Goal: Task Accomplishment & Management: Manage account settings

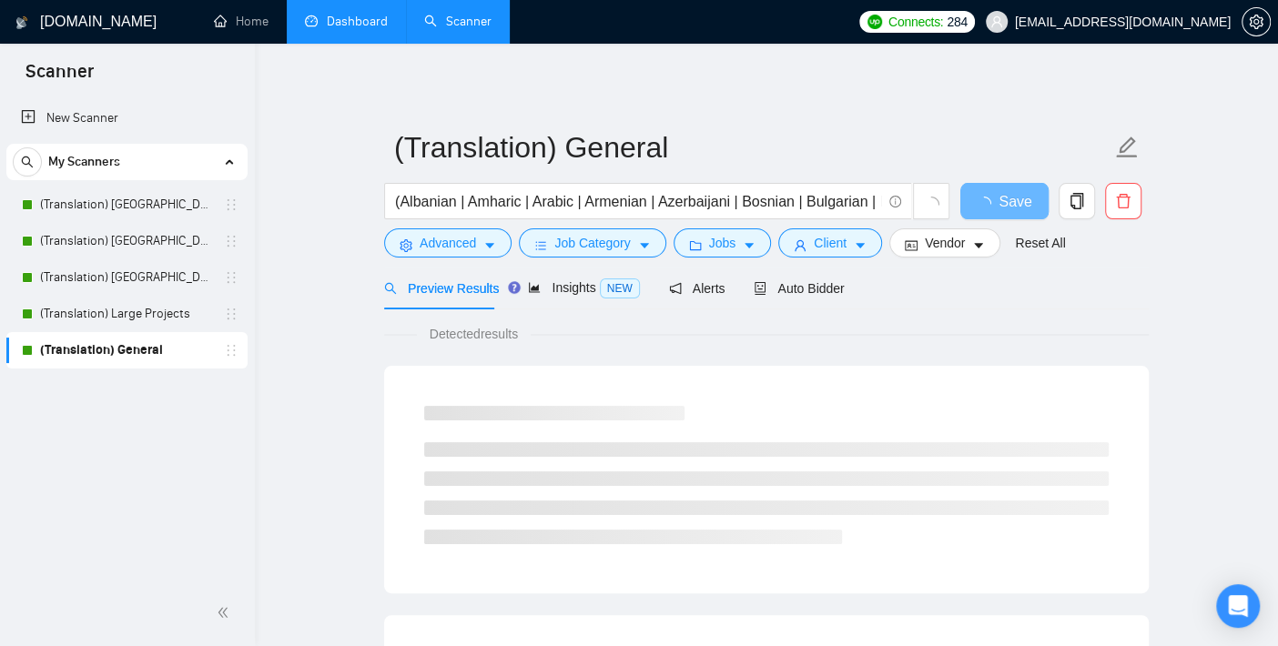
click at [365, 14] on link "Dashboard" at bounding box center [346, 21] width 83 height 15
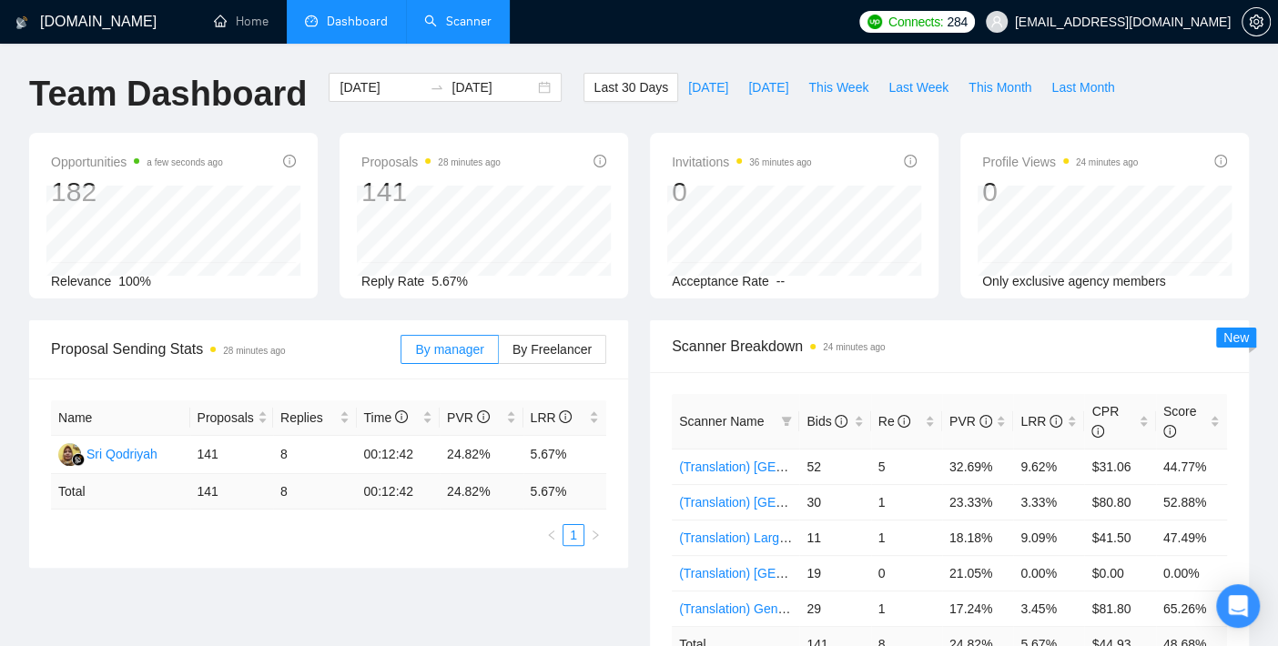
click at [452, 22] on link "Scanner" at bounding box center [457, 21] width 67 height 15
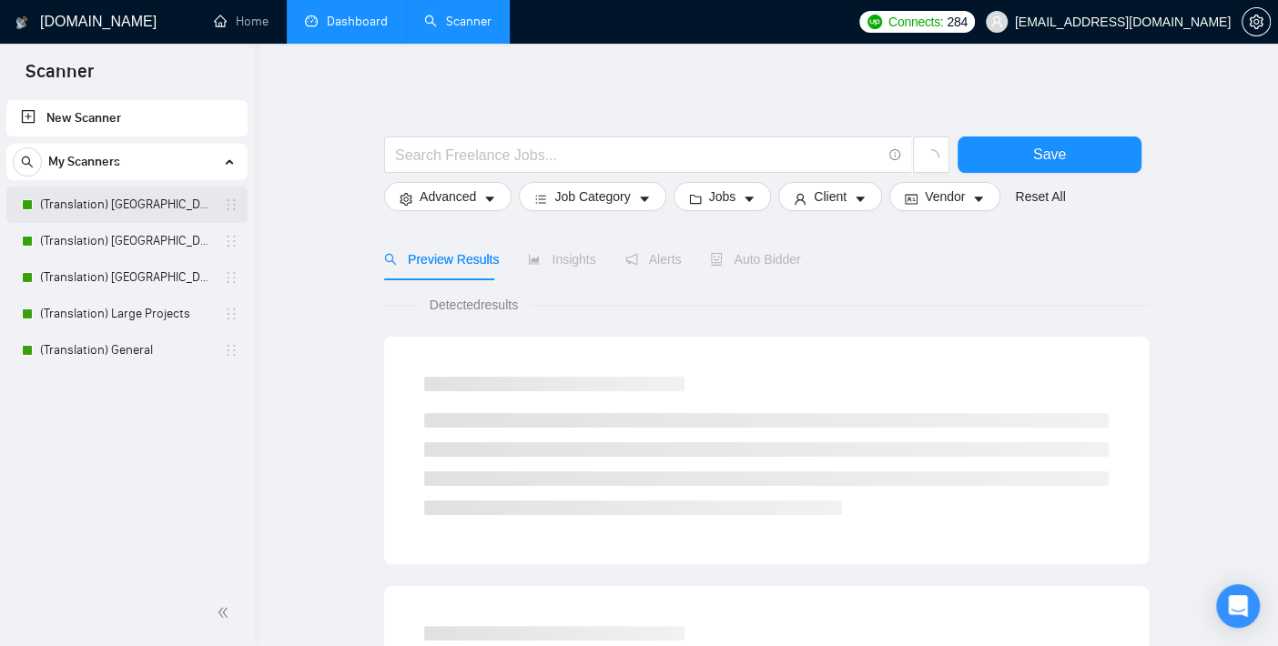
click at [109, 210] on link "(Translation) [GEOGRAPHIC_DATA]" at bounding box center [126, 205] width 173 height 36
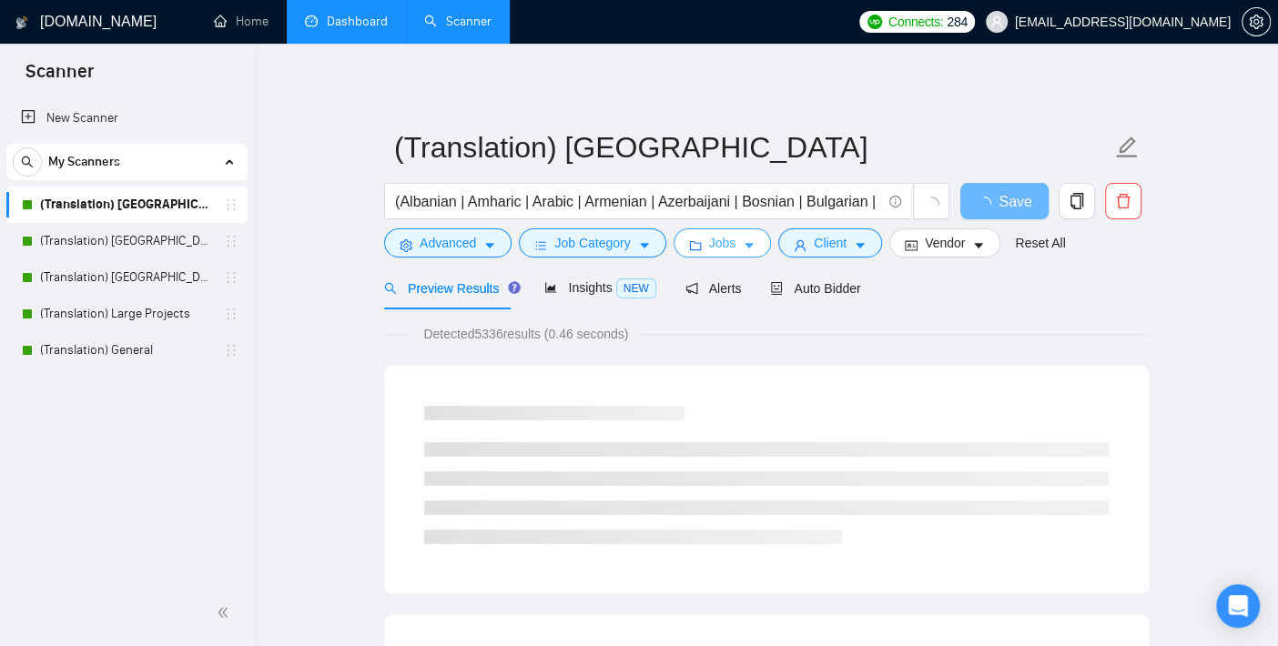
click at [728, 233] on span "Jobs" at bounding box center [722, 243] width 27 height 20
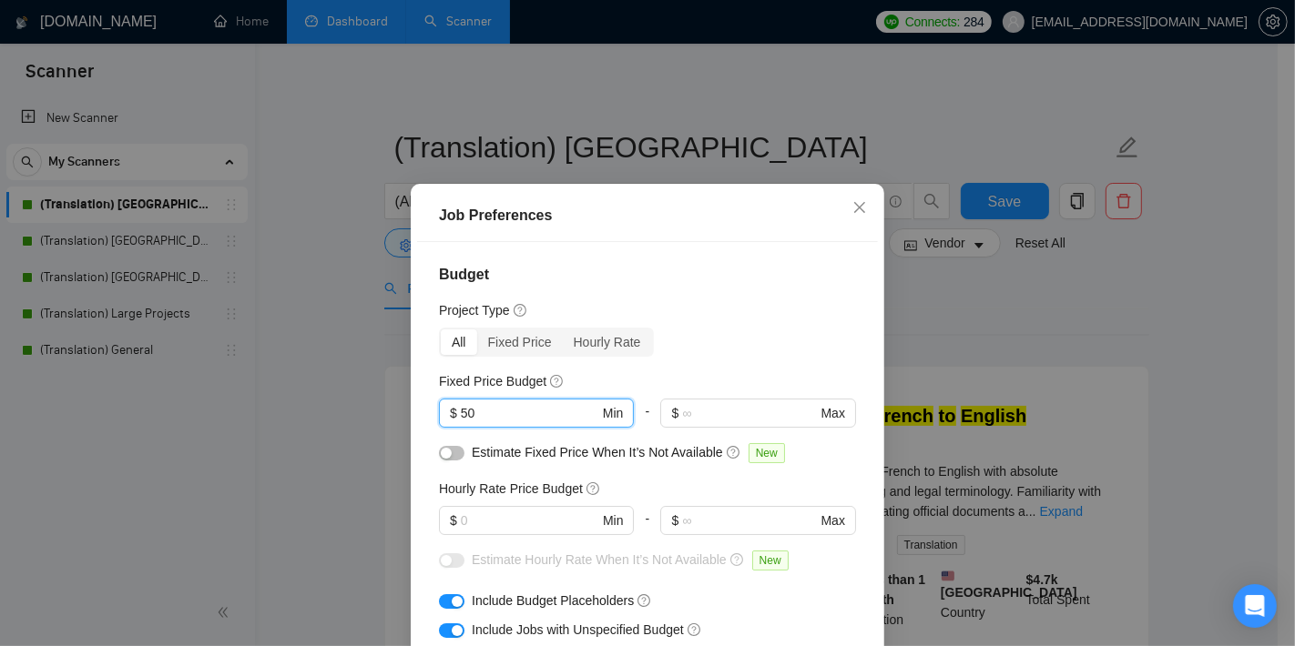
drag, startPoint x: 473, startPoint y: 411, endPoint x: 372, endPoint y: 394, distance: 102.5
click at [372, 394] on div "Job Preferences Budget Project Type All Fixed Price Hourly Rate Fixed Price Bud…" at bounding box center [647, 323] width 1295 height 646
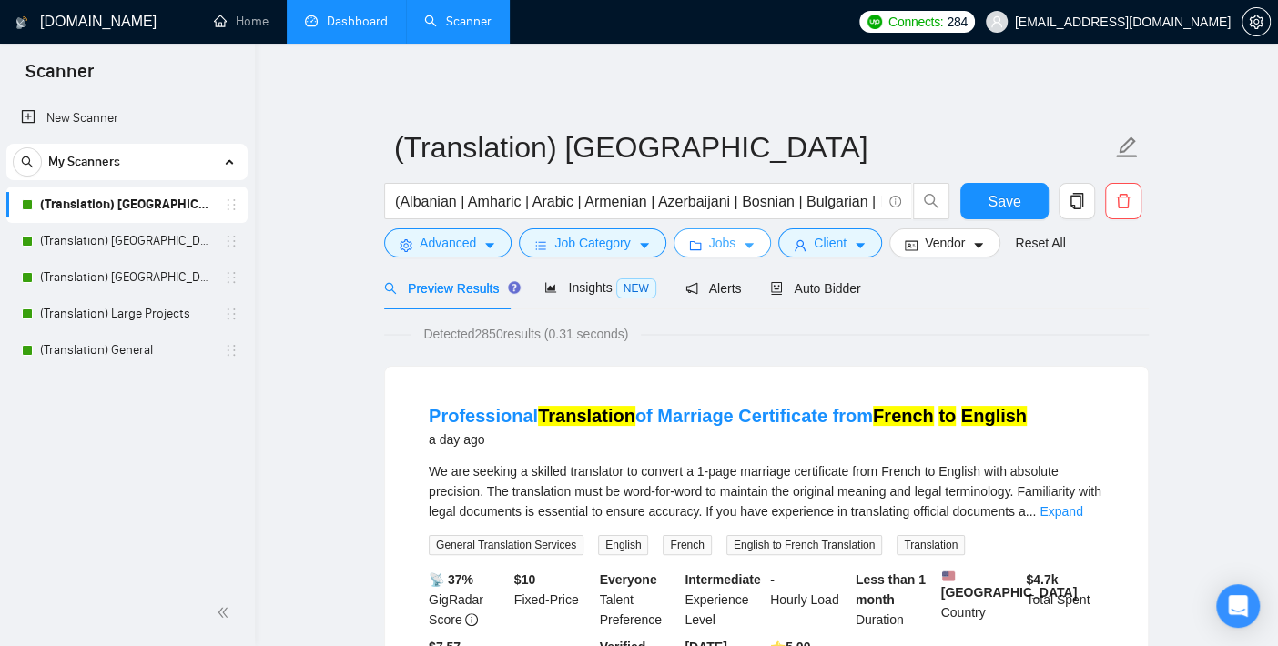
click at [700, 240] on button "Jobs" at bounding box center [723, 242] width 98 height 29
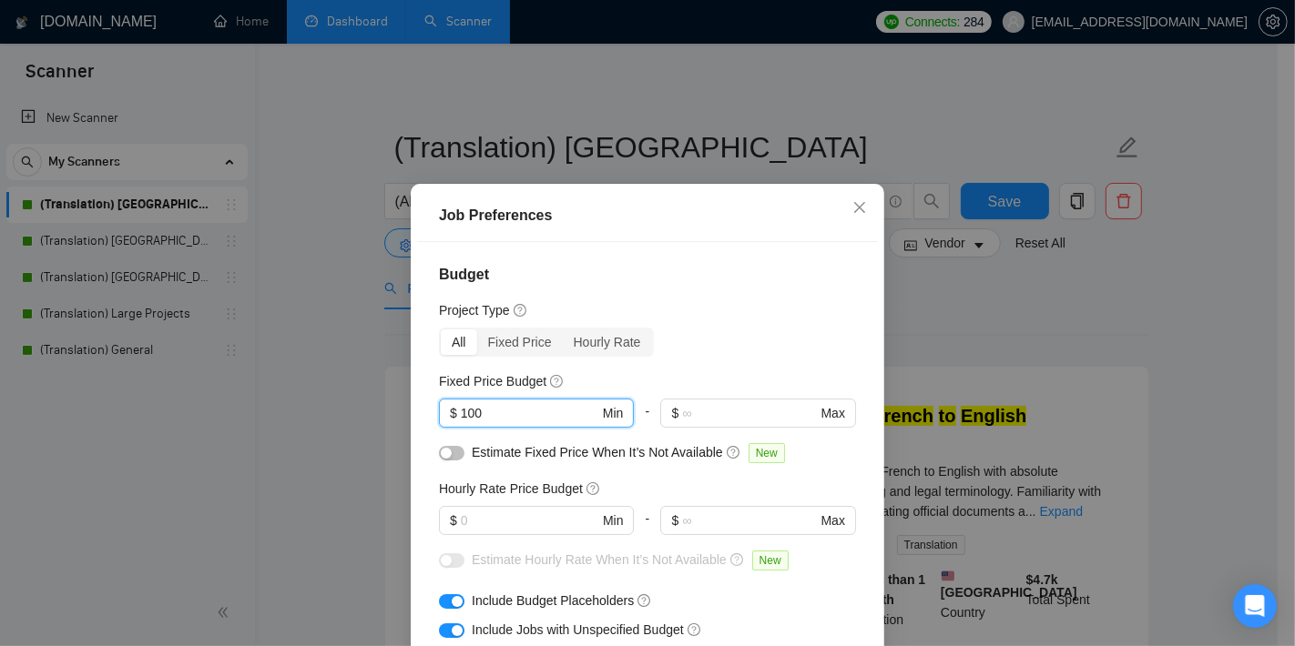
type input "100"
click at [493, 521] on input "text" at bounding box center [529, 521] width 137 height 20
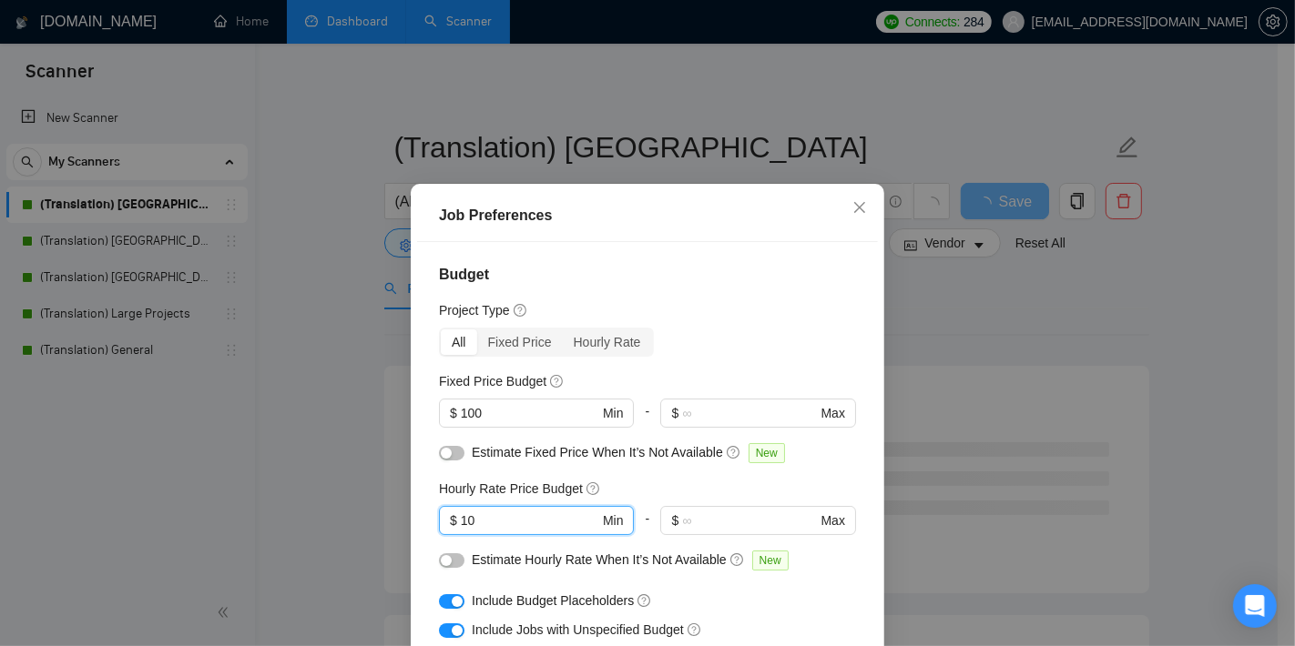
type input "10"
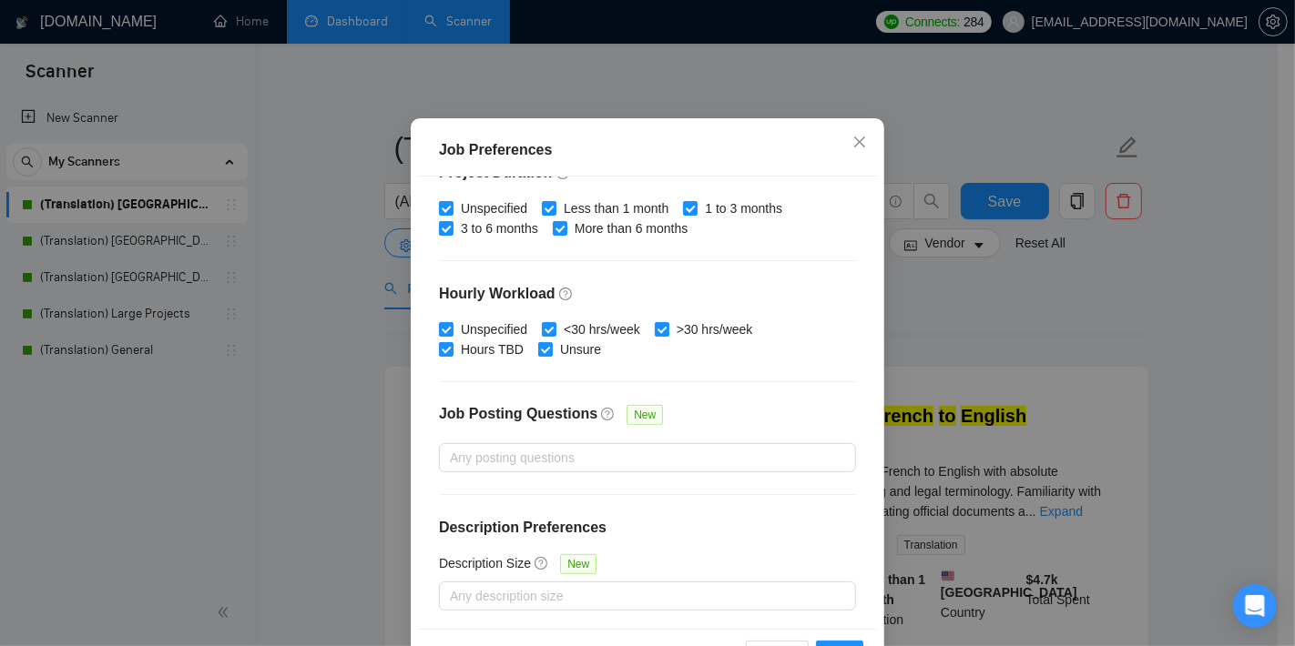
scroll to position [127, 0]
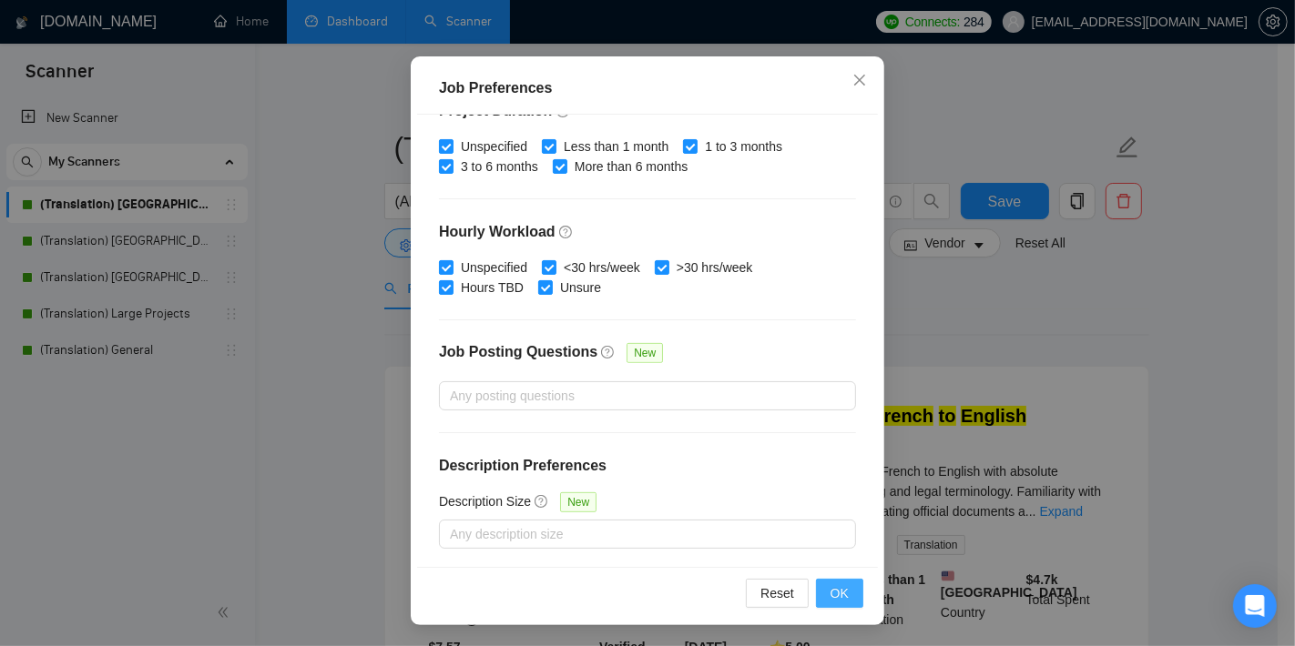
click at [833, 594] on span "OK" at bounding box center [839, 594] width 18 height 20
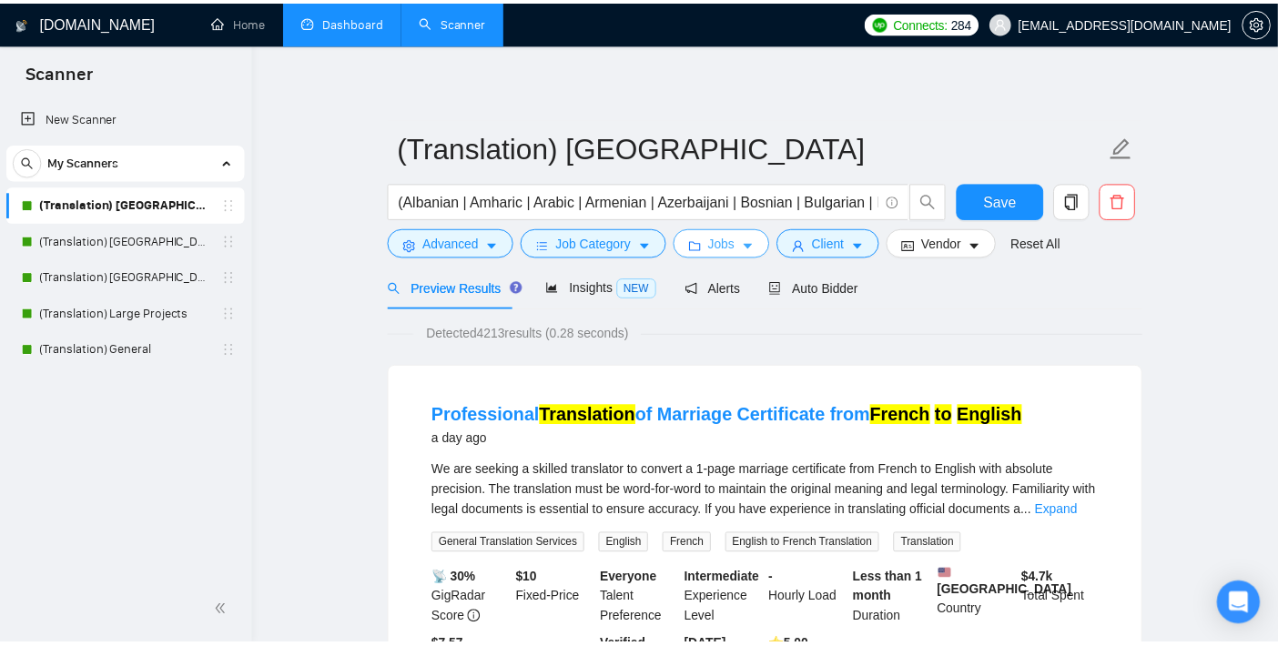
scroll to position [0, 0]
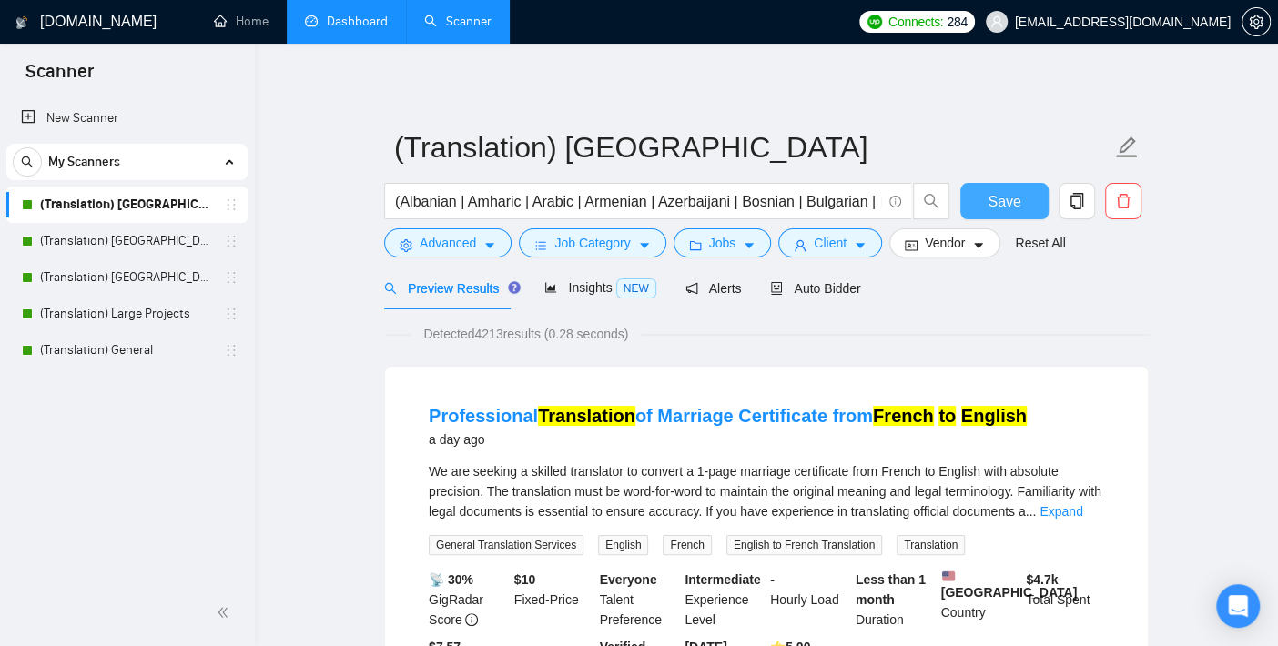
click at [999, 194] on span "Save" at bounding box center [1004, 201] width 33 height 23
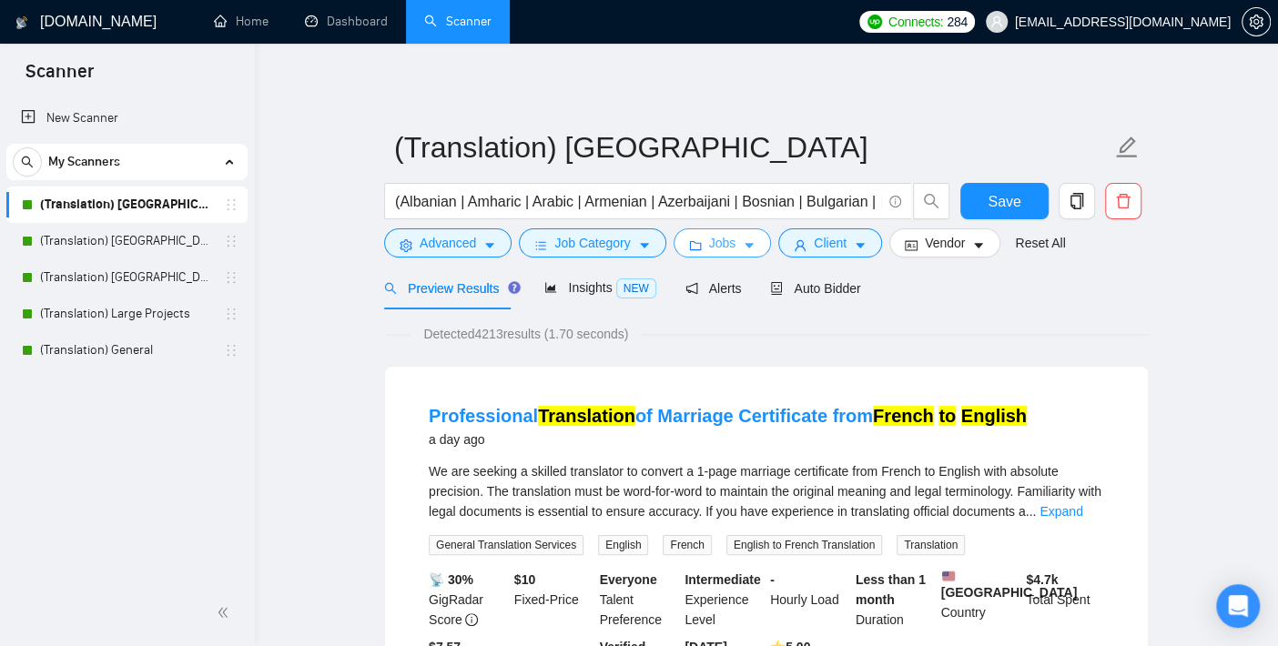
click at [692, 244] on icon "folder" at bounding box center [695, 245] width 12 height 9
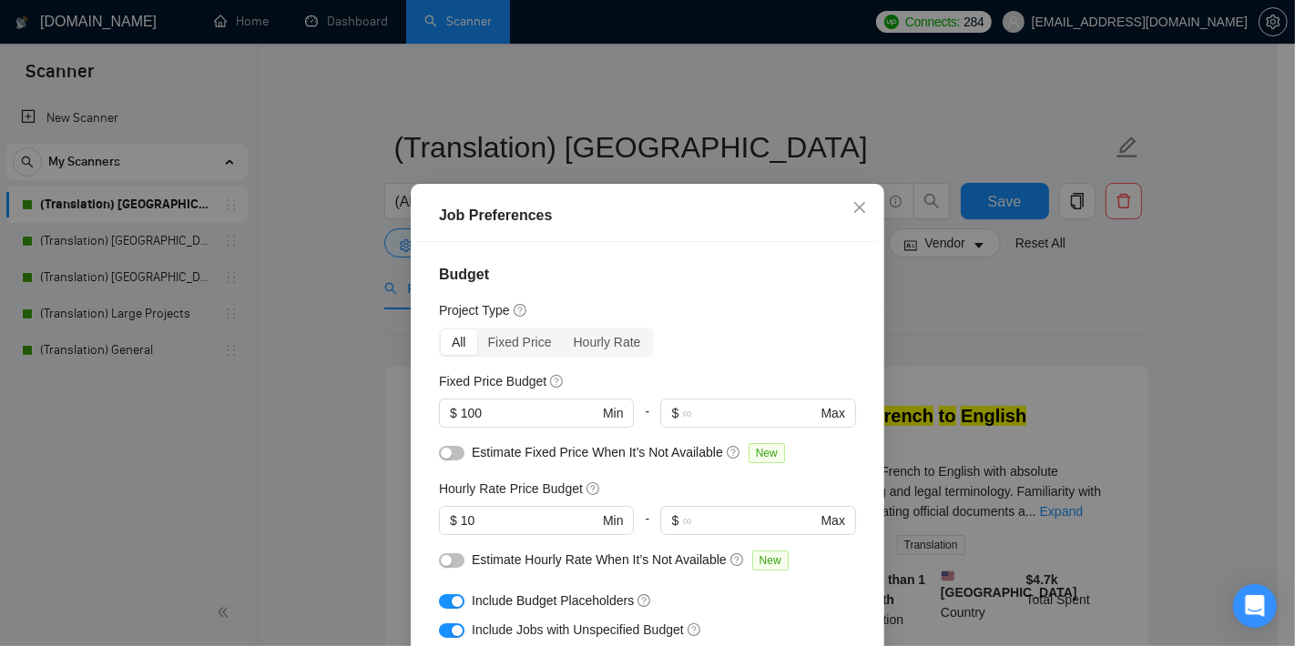
click at [351, 395] on div "Job Preferences Budget Project Type All Fixed Price Hourly Rate Fixed Price Bud…" at bounding box center [647, 323] width 1295 height 646
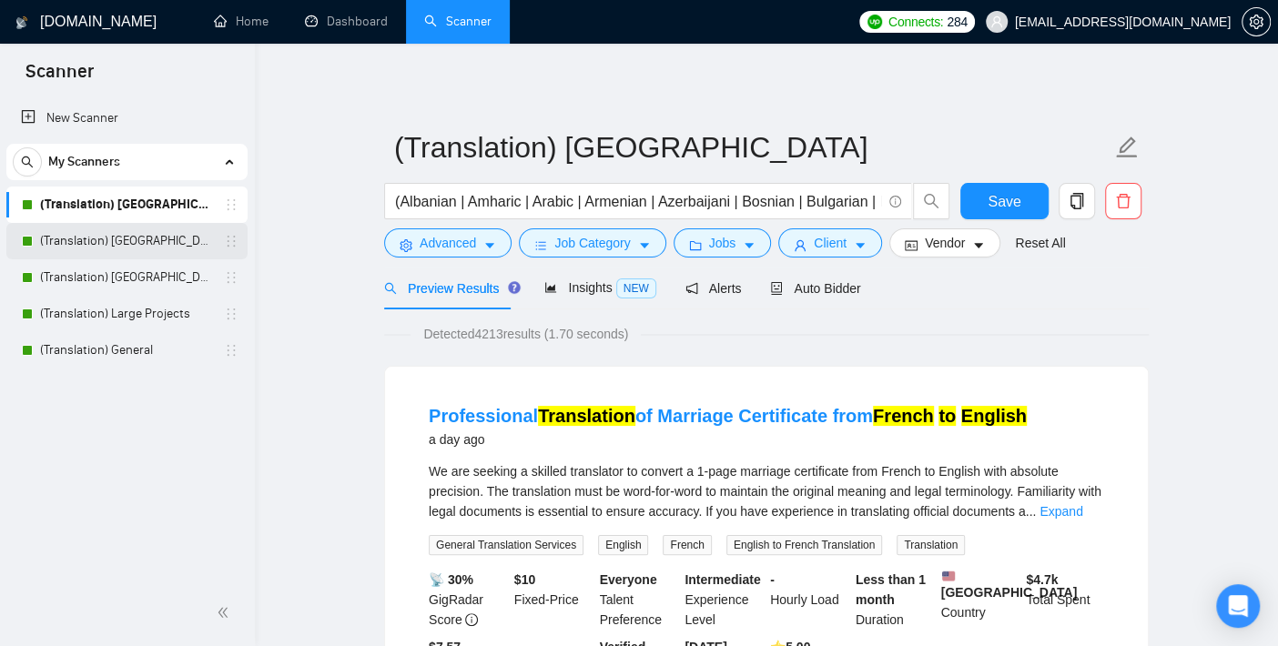
click at [116, 239] on link "(Translation) [GEOGRAPHIC_DATA]" at bounding box center [126, 241] width 173 height 36
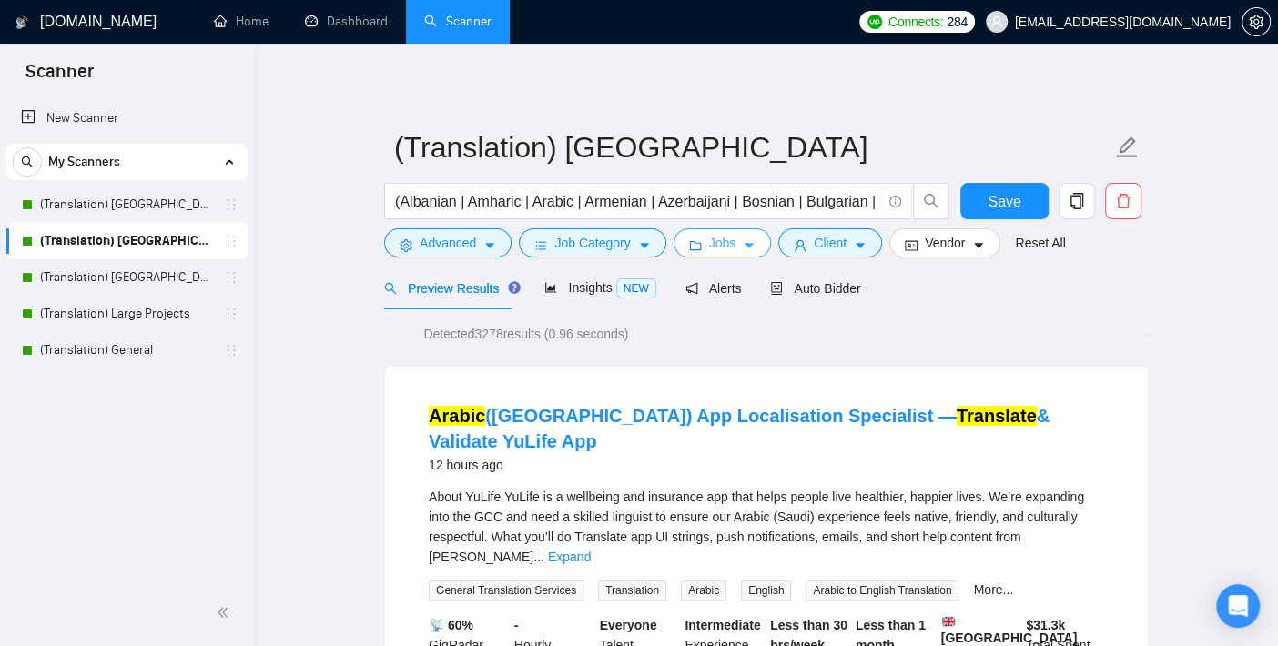
click at [715, 239] on span "Jobs" at bounding box center [722, 243] width 27 height 20
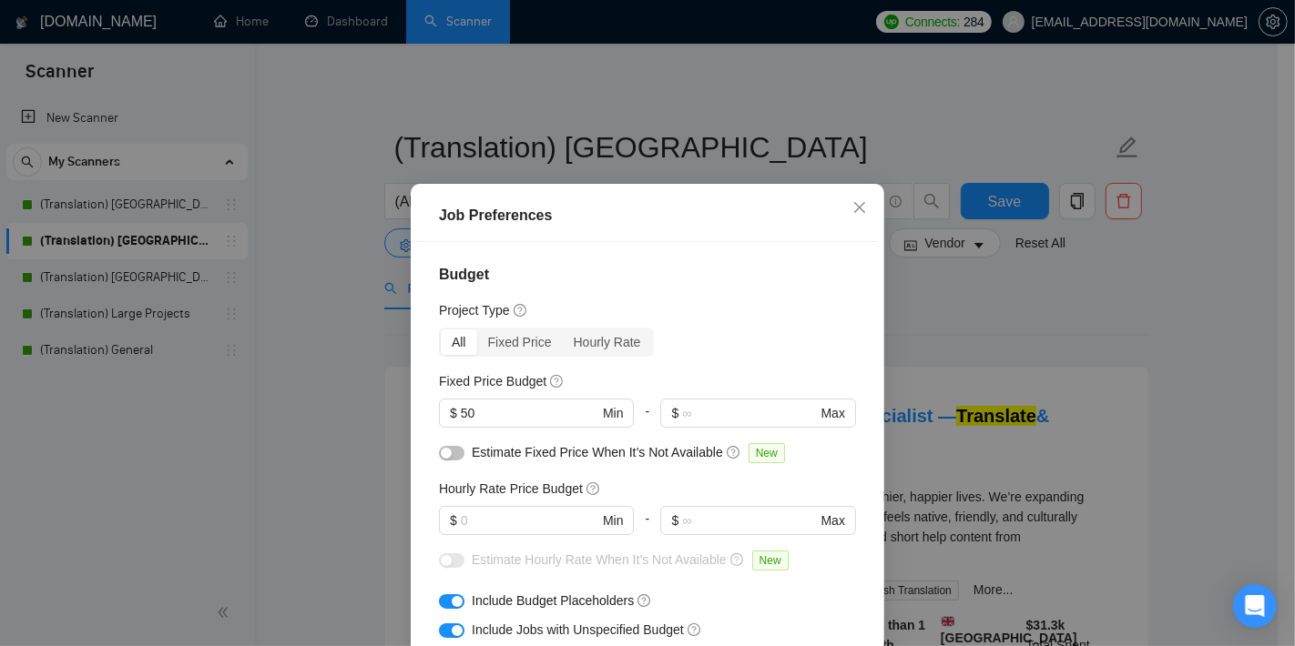
drag, startPoint x: 504, startPoint y: 418, endPoint x: 420, endPoint y: 413, distance: 84.8
click at [504, 417] on input "50" at bounding box center [530, 413] width 138 height 20
drag, startPoint x: 420, startPoint y: 413, endPoint x: 369, endPoint y: 413, distance: 51.0
click at [369, 413] on div "Job Preferences Budget Project Type All Fixed Price Hourly Rate Fixed Price Bud…" at bounding box center [647, 323] width 1295 height 646
type input "100"
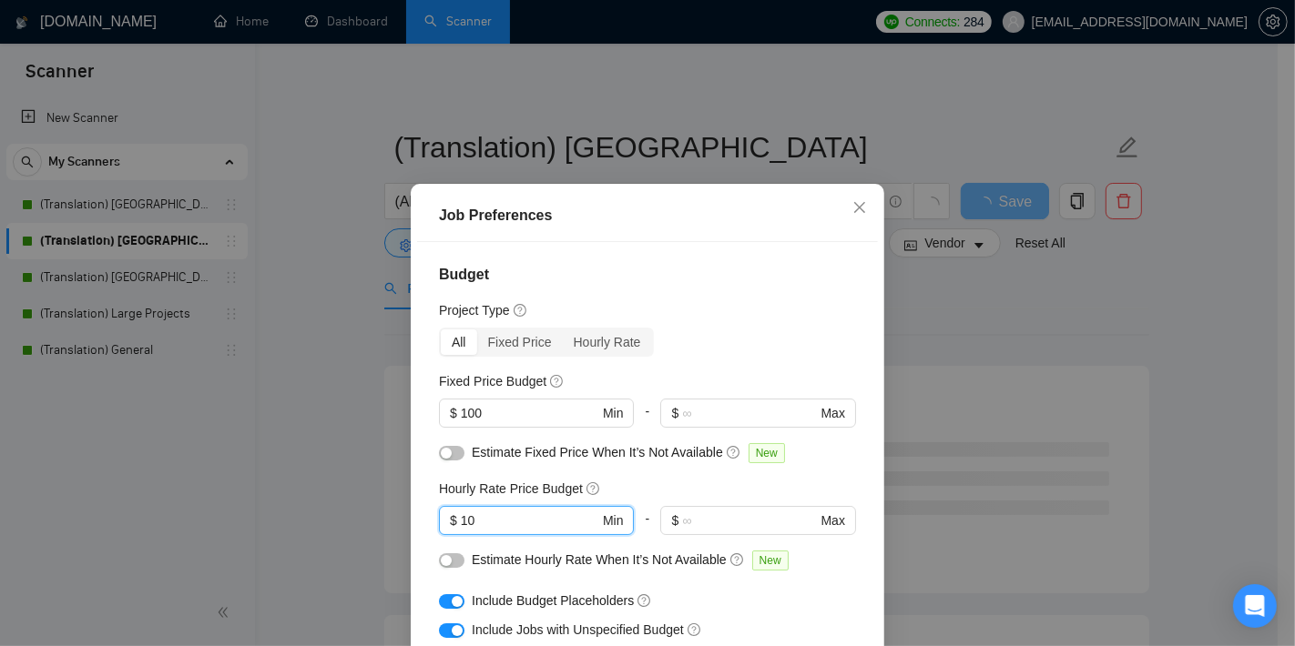
type input "10"
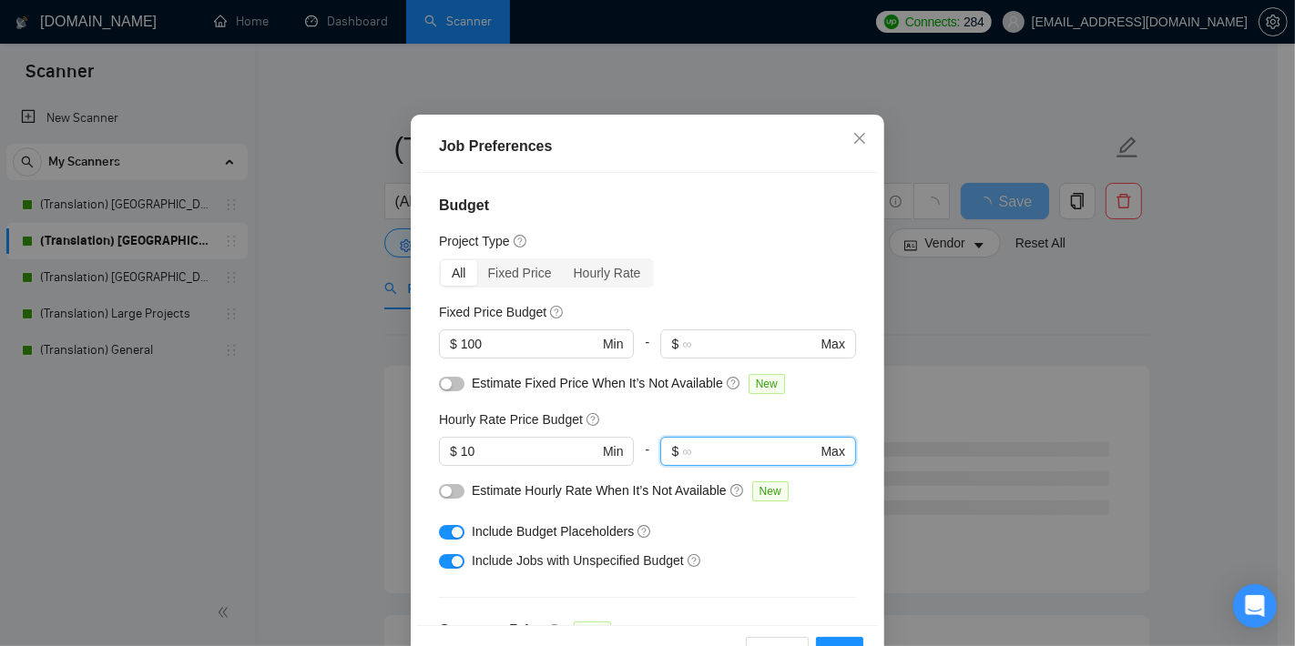
scroll to position [127, 0]
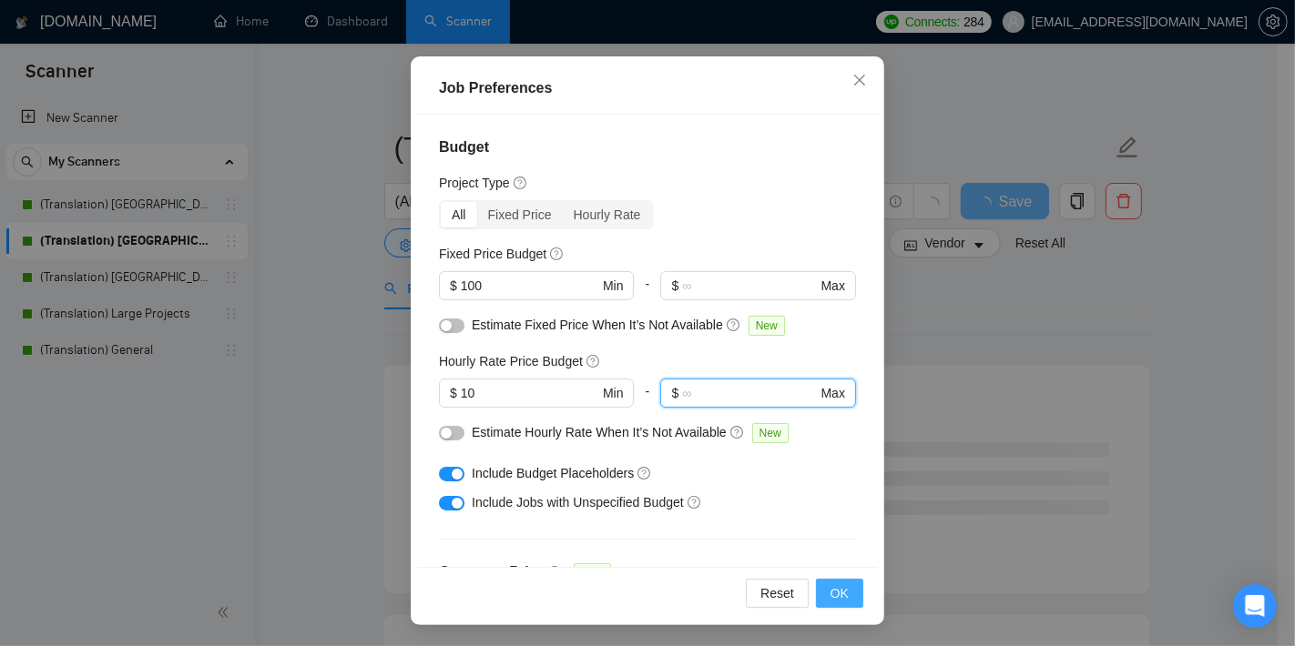
click at [832, 590] on span "OK" at bounding box center [839, 594] width 18 height 20
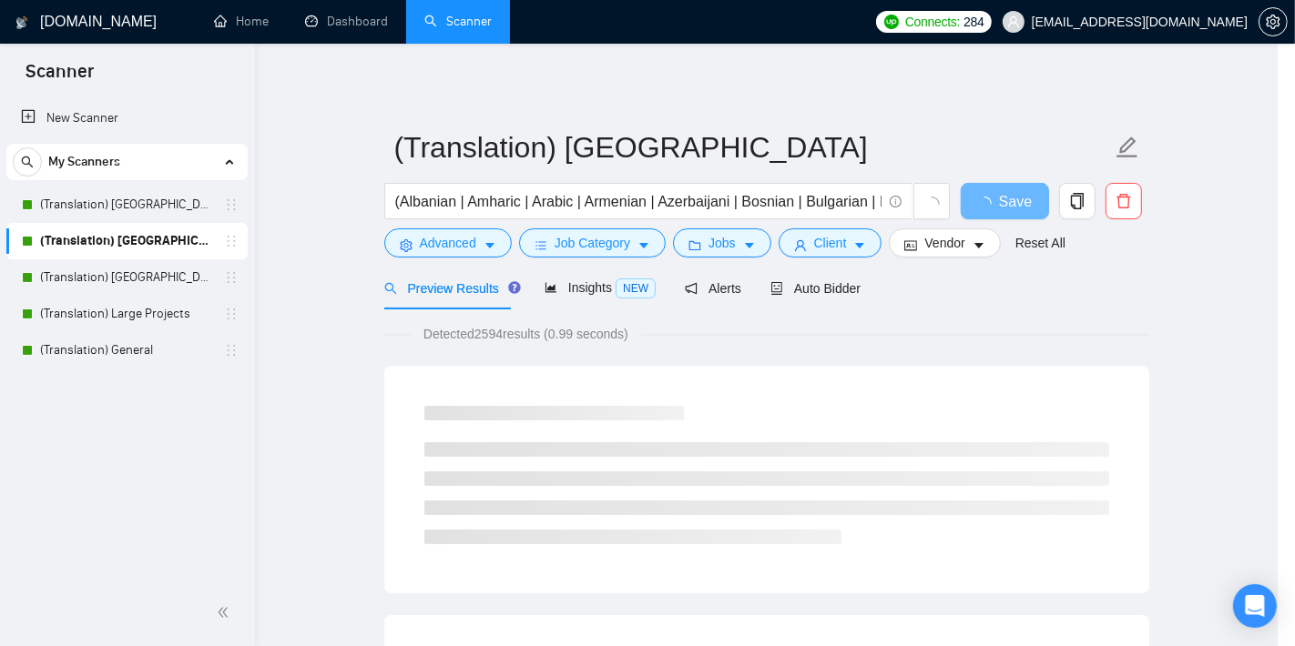
scroll to position [53, 0]
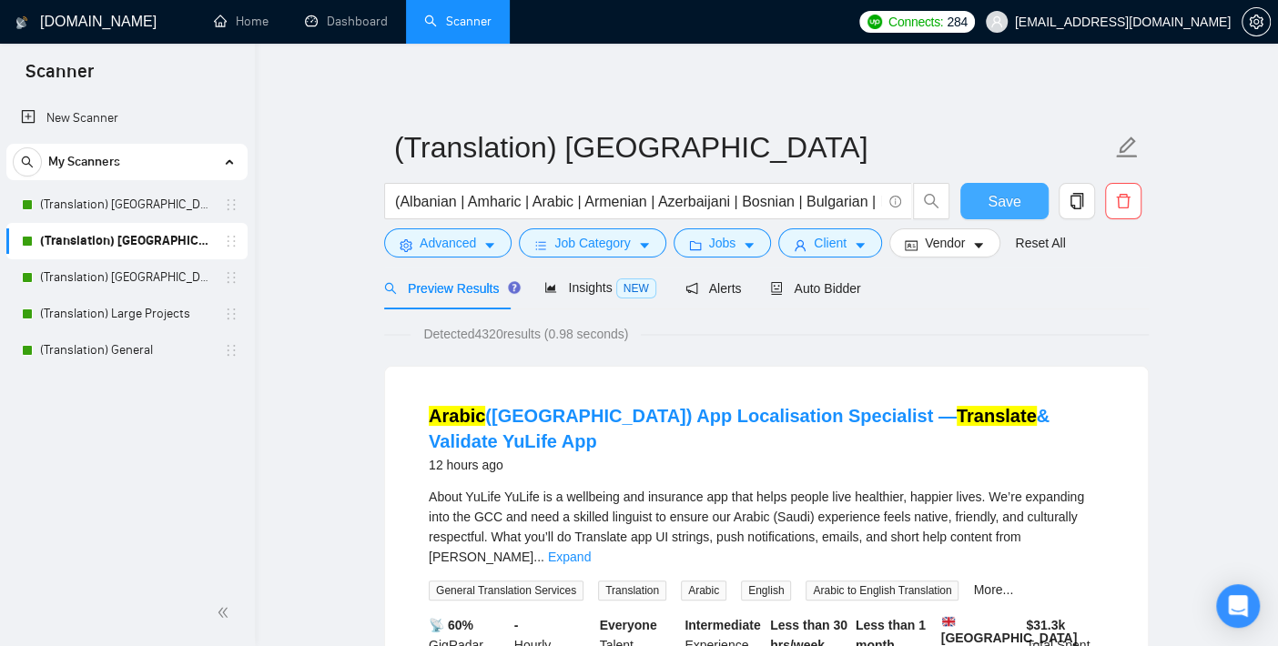
click at [993, 205] on span "Save" at bounding box center [1004, 201] width 33 height 23
click at [737, 238] on button "Jobs" at bounding box center [723, 242] width 98 height 29
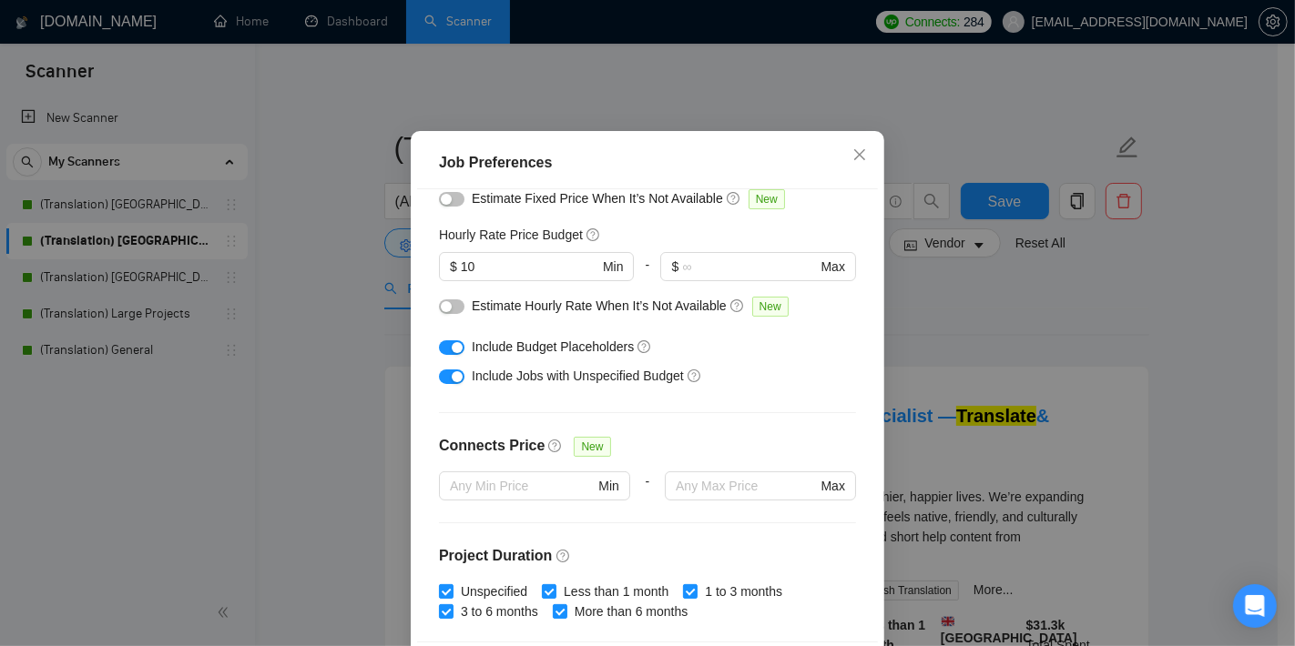
scroll to position [202, 0]
click at [291, 320] on div "Job Preferences Budget Project Type All Fixed Price Hourly Rate Fixed Price Bud…" at bounding box center [647, 323] width 1295 height 646
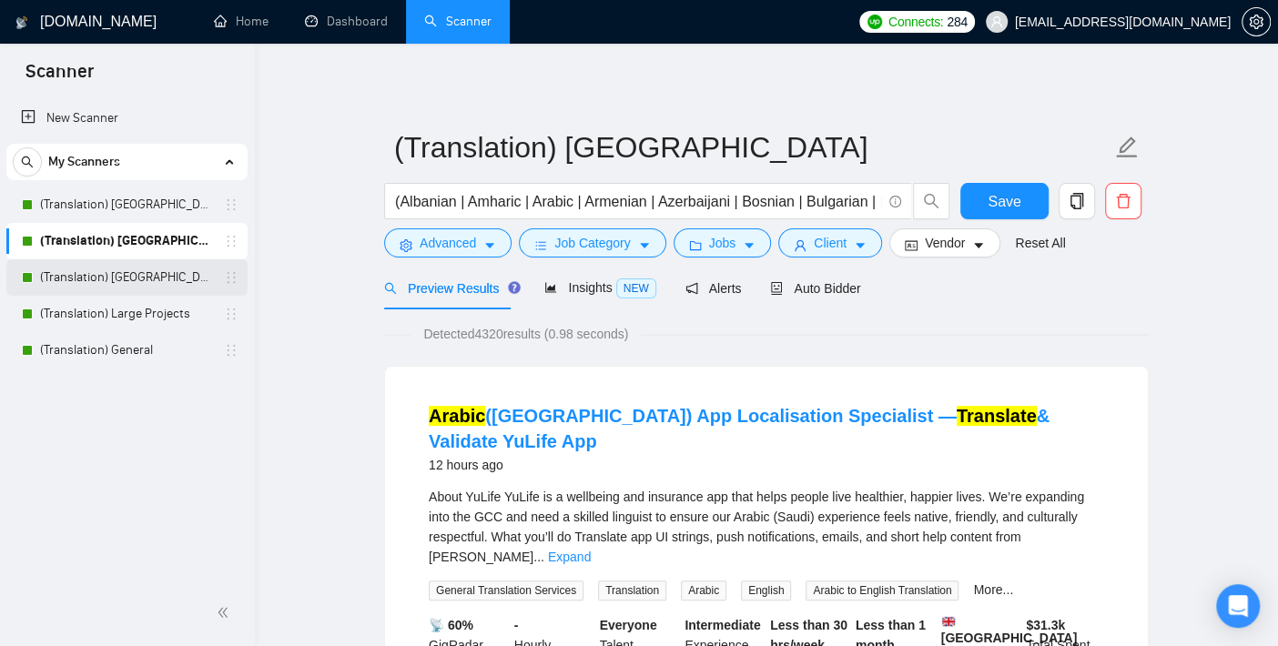
click at [135, 276] on link "(Translation) [GEOGRAPHIC_DATA]" at bounding box center [126, 277] width 173 height 36
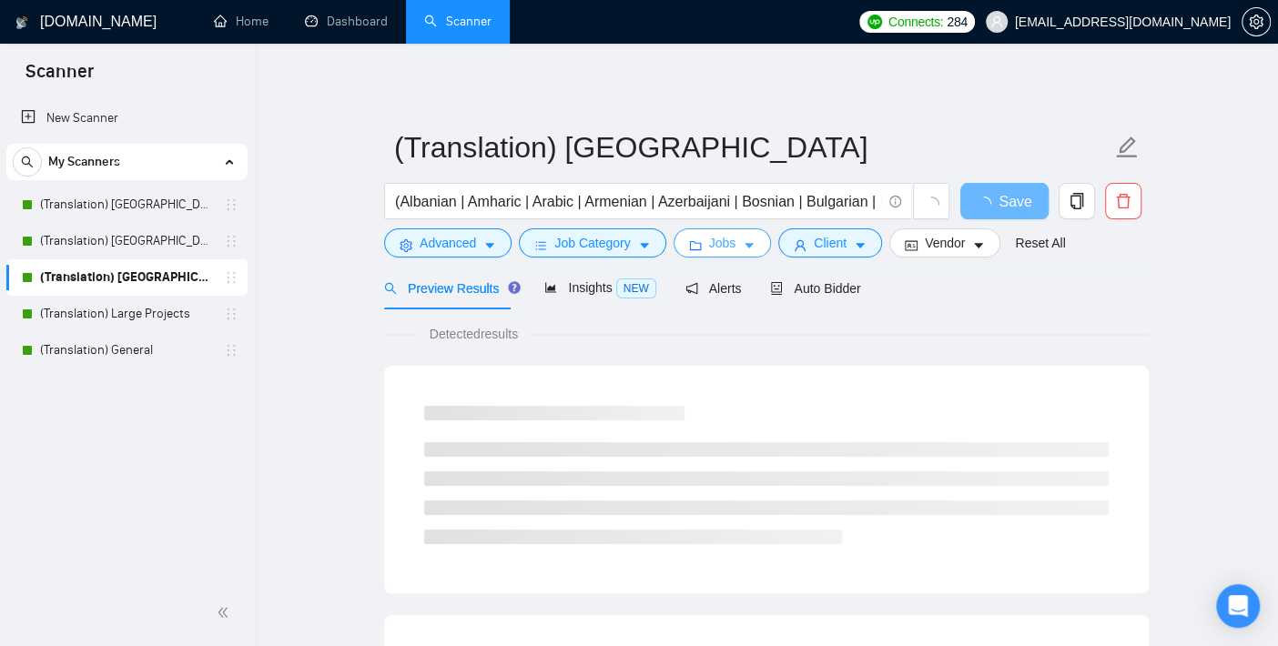
click at [720, 253] on button "Jobs" at bounding box center [723, 242] width 98 height 29
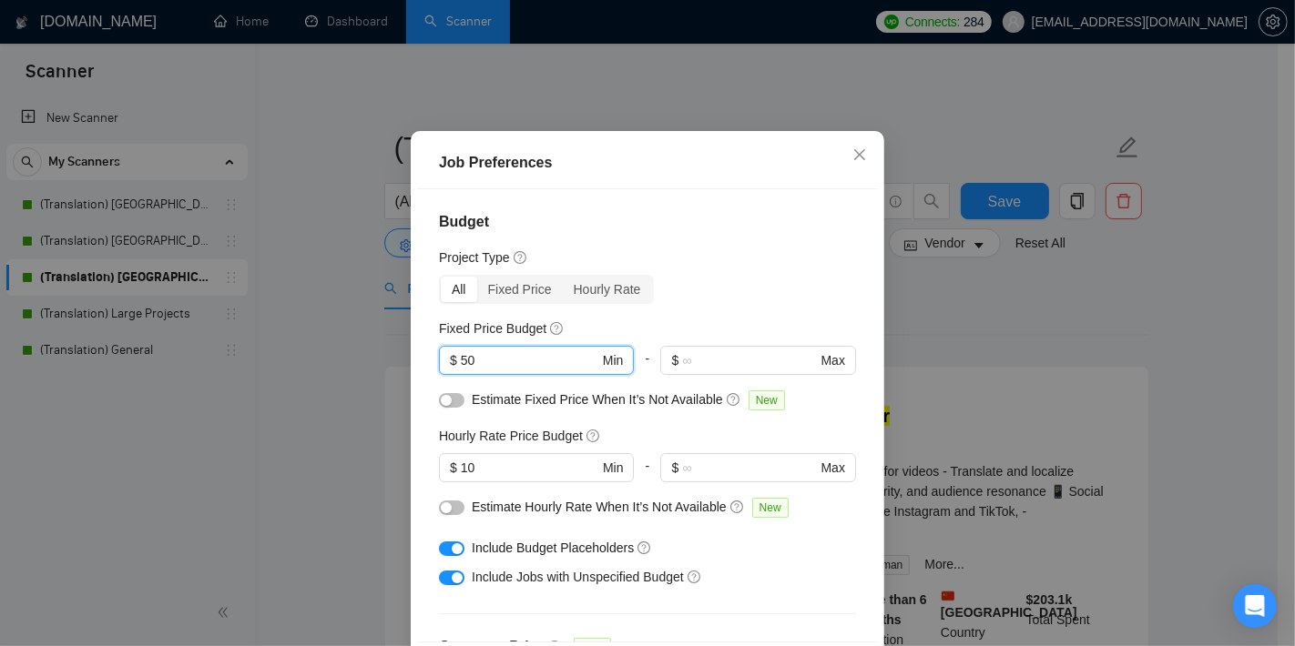
drag, startPoint x: 498, startPoint y: 418, endPoint x: 418, endPoint y: 417, distance: 80.1
click at [418, 417] on div "Budget Project Type All Fixed Price Hourly Rate Fixed Price Budget 50 $ 50 Min …" at bounding box center [647, 415] width 461 height 452
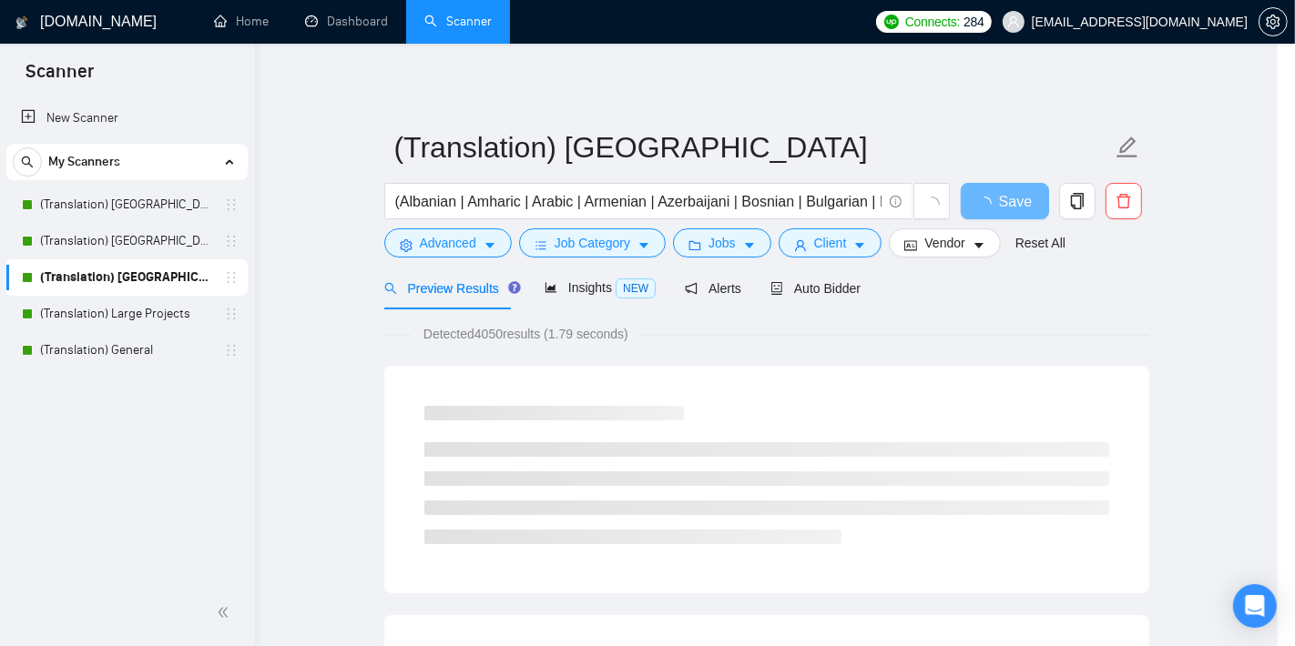
type input "100"
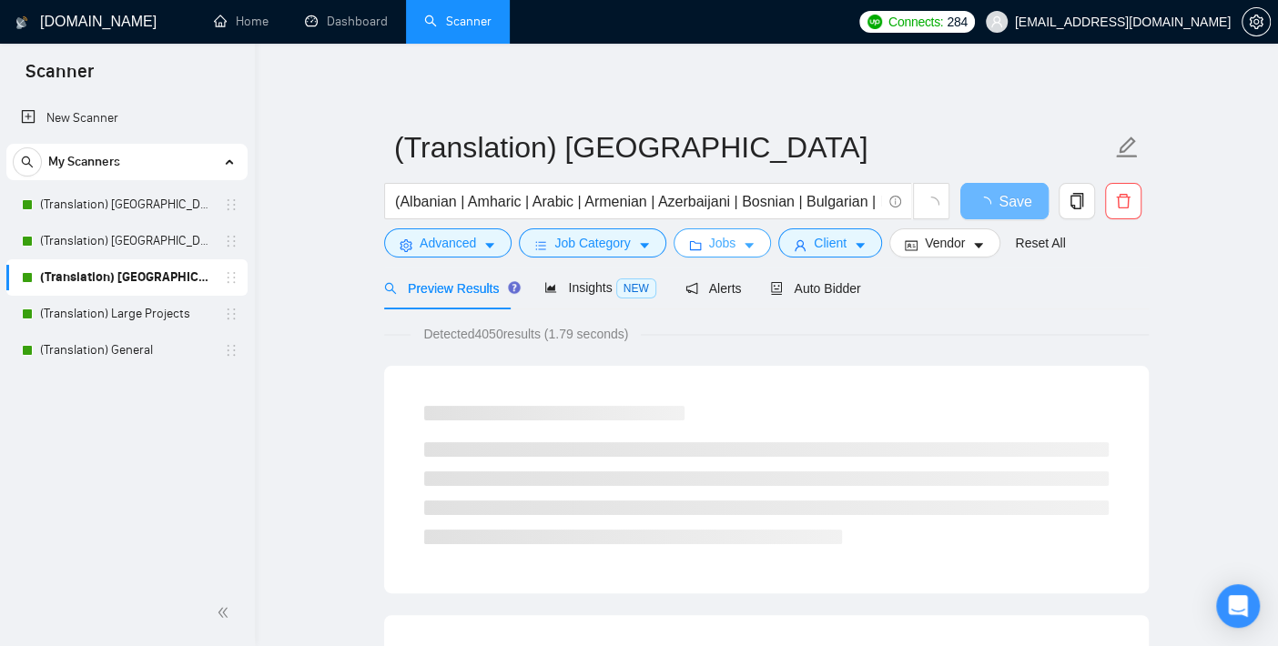
click at [748, 232] on button "Jobs" at bounding box center [723, 242] width 98 height 29
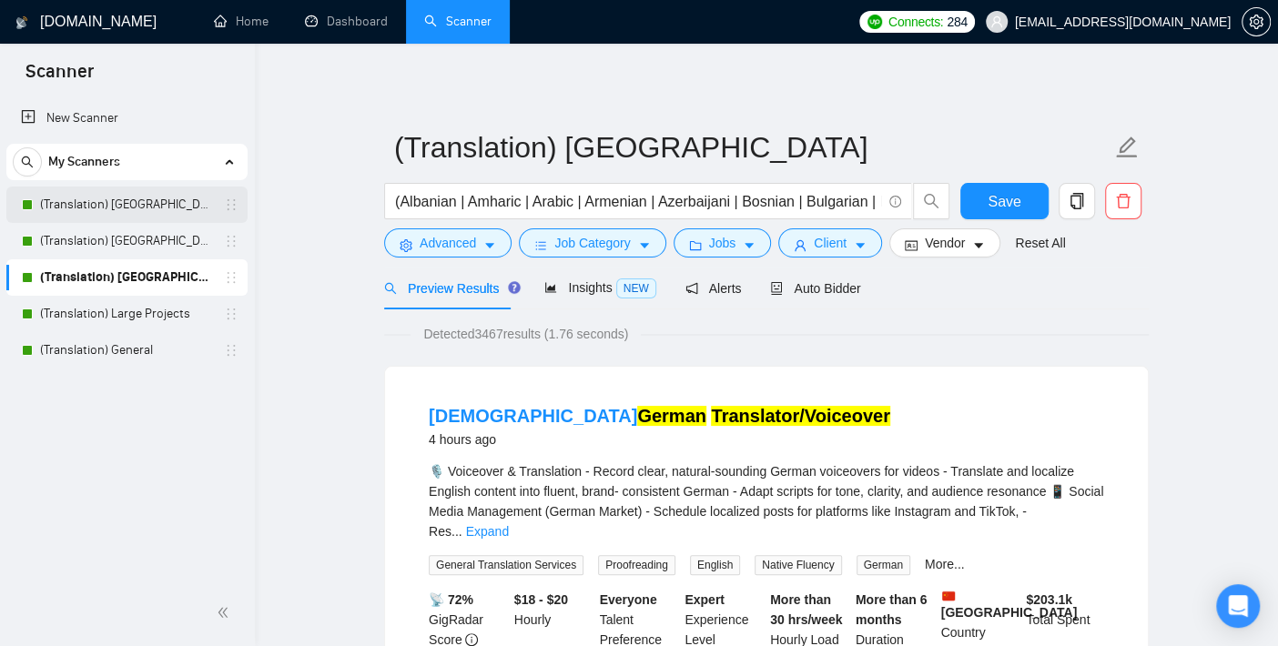
click at [138, 207] on link "(Translation) [GEOGRAPHIC_DATA]" at bounding box center [126, 205] width 173 height 36
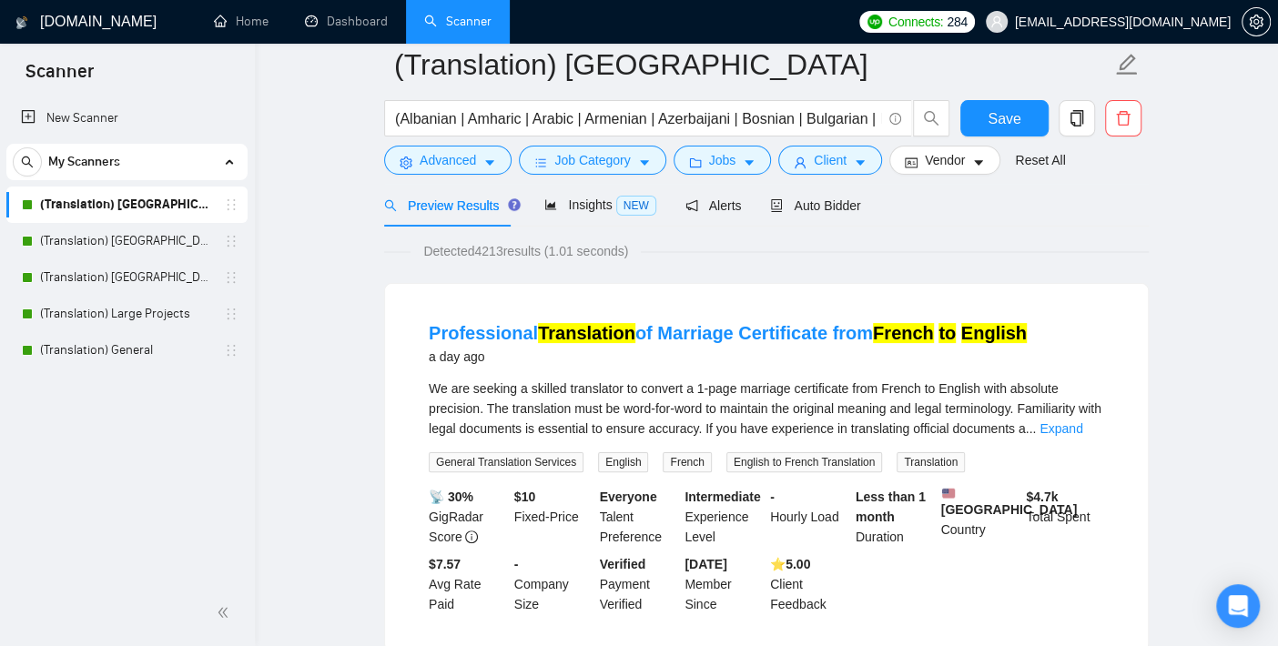
scroll to position [202, 0]
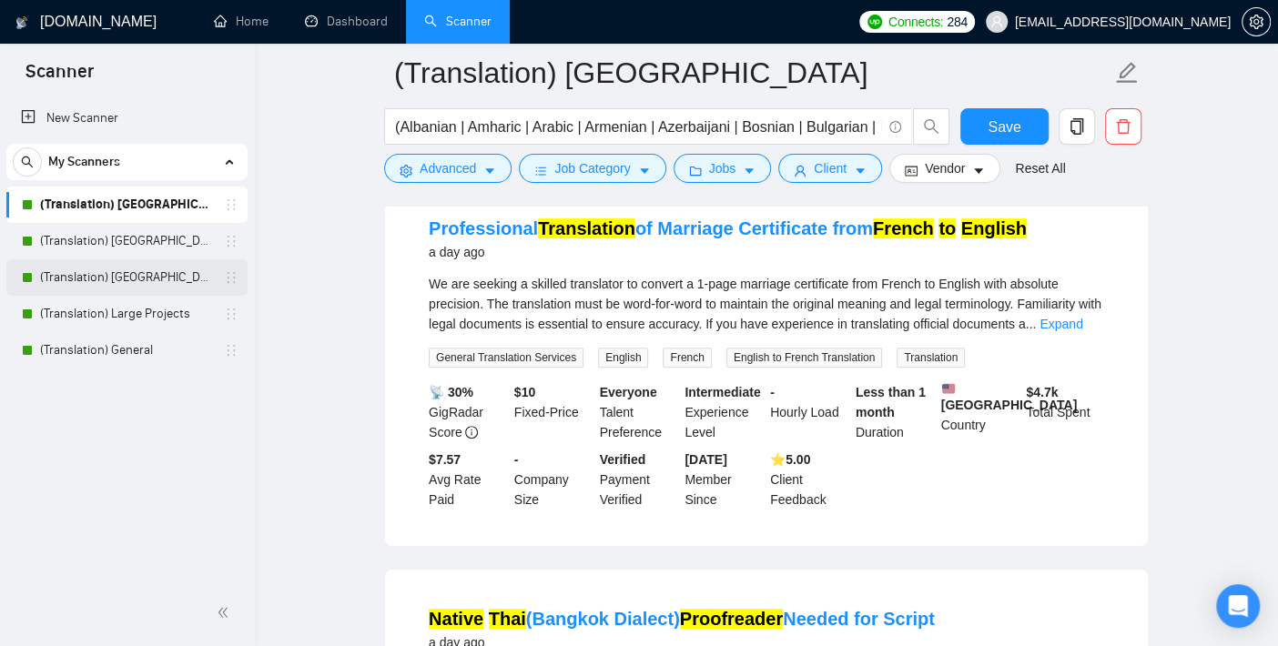
click at [103, 262] on link "(Translation) [GEOGRAPHIC_DATA]" at bounding box center [126, 277] width 173 height 36
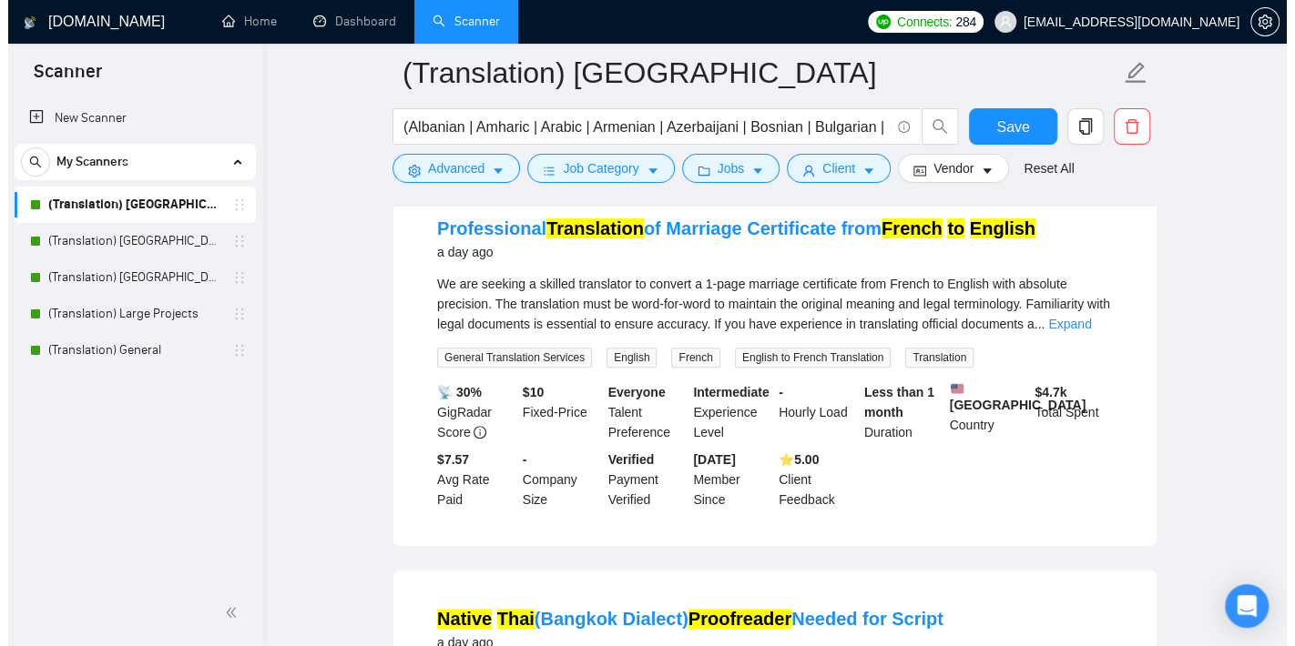
scroll to position [18, 0]
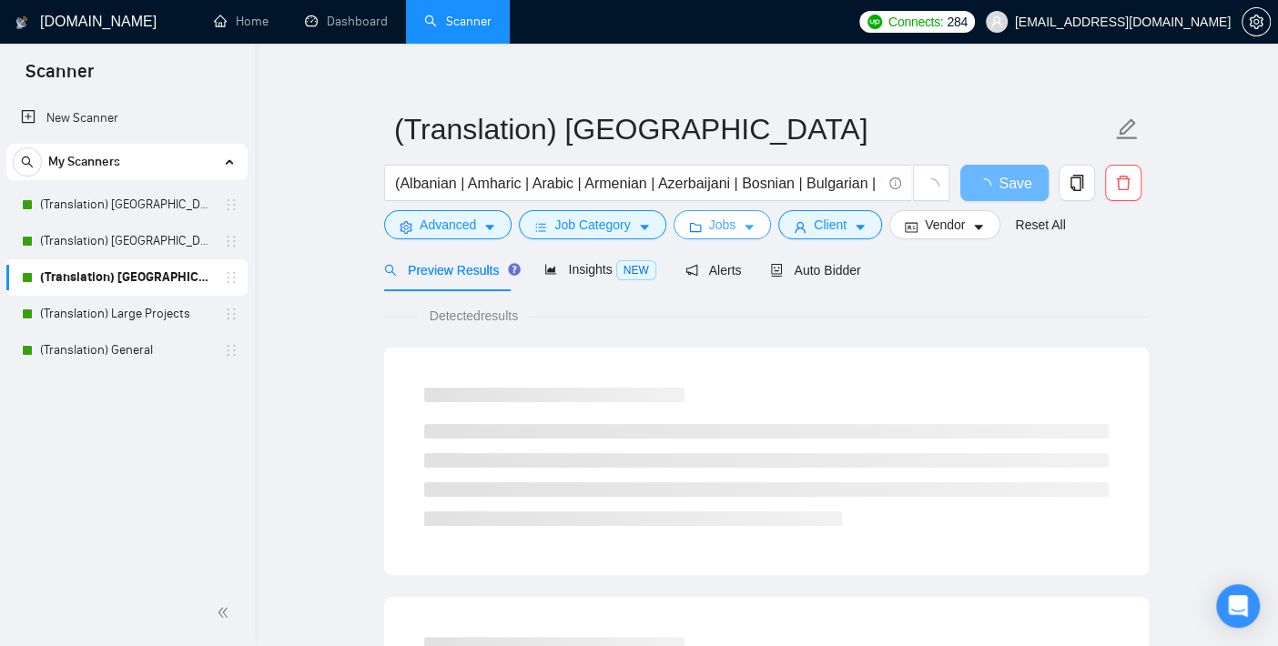
click at [726, 219] on span "Jobs" at bounding box center [722, 225] width 27 height 20
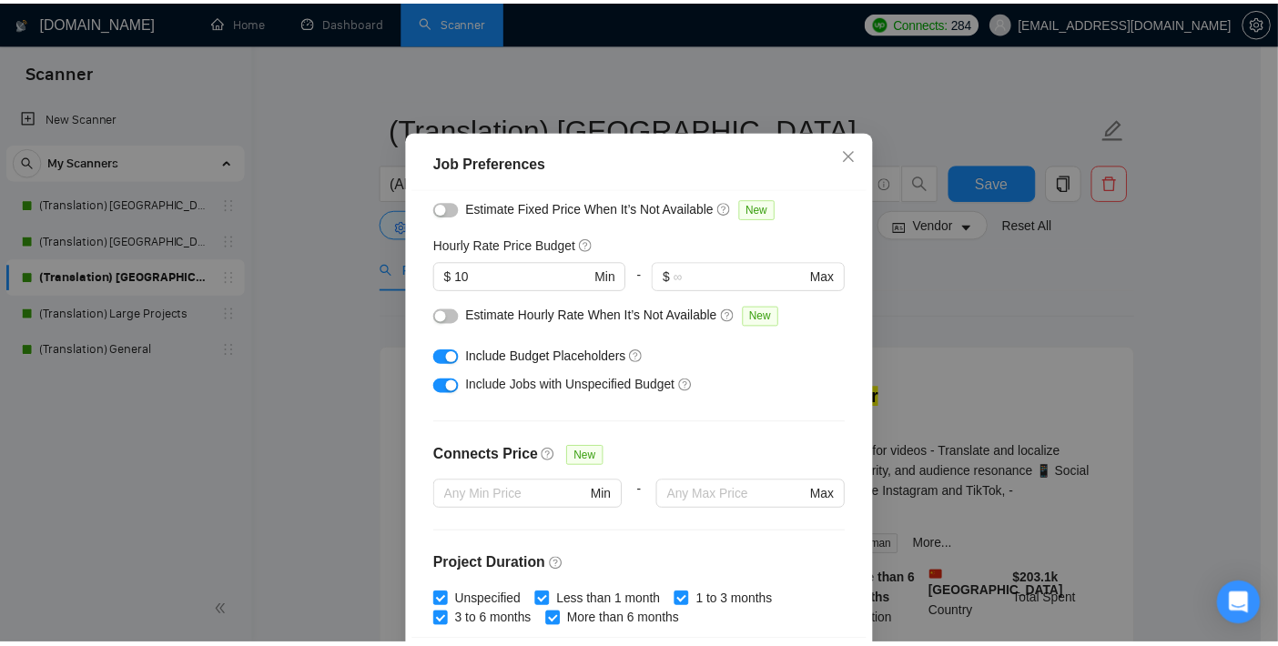
scroll to position [0, 0]
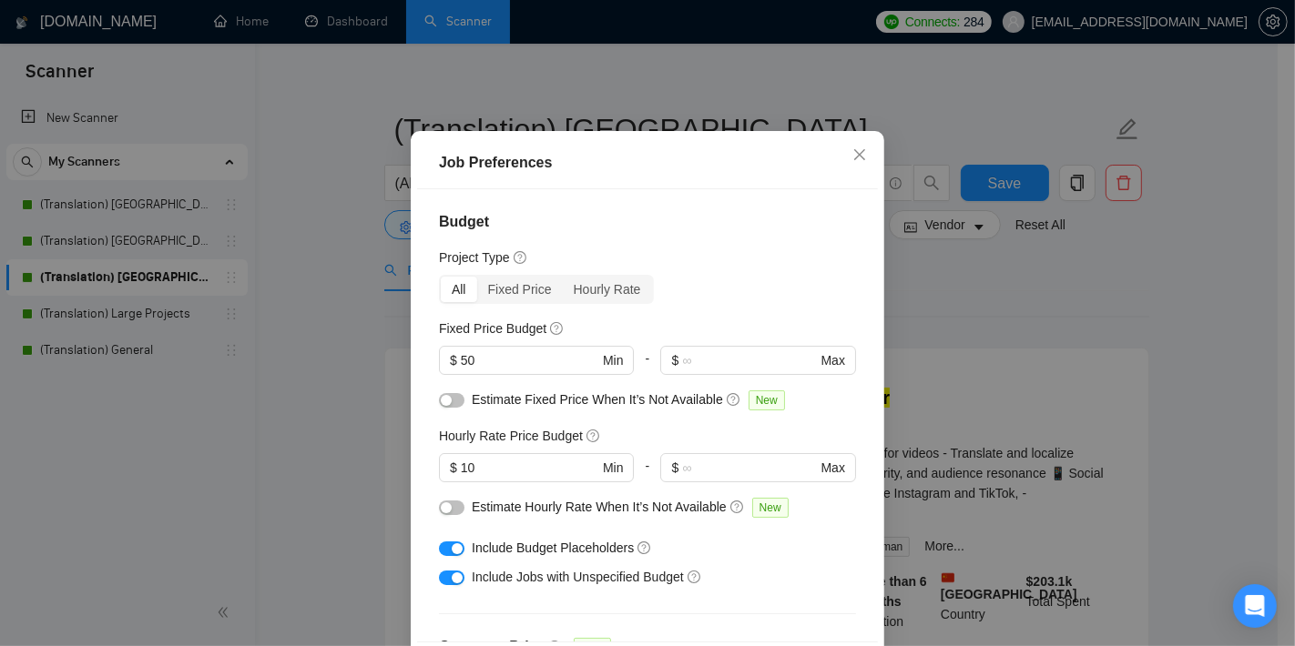
click at [322, 393] on div "Job Preferences Budget Project Type All Fixed Price Hourly Rate Fixed Price Bud…" at bounding box center [647, 323] width 1295 height 646
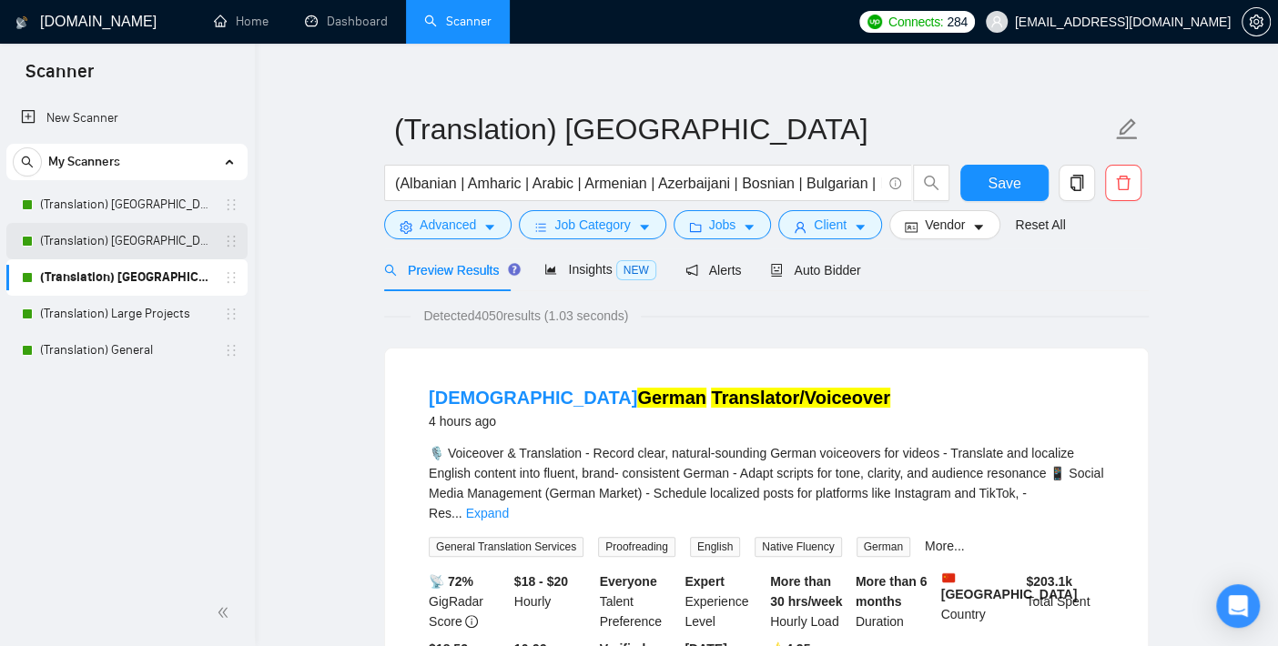
click at [168, 235] on link "(Translation) [GEOGRAPHIC_DATA]" at bounding box center [126, 241] width 173 height 36
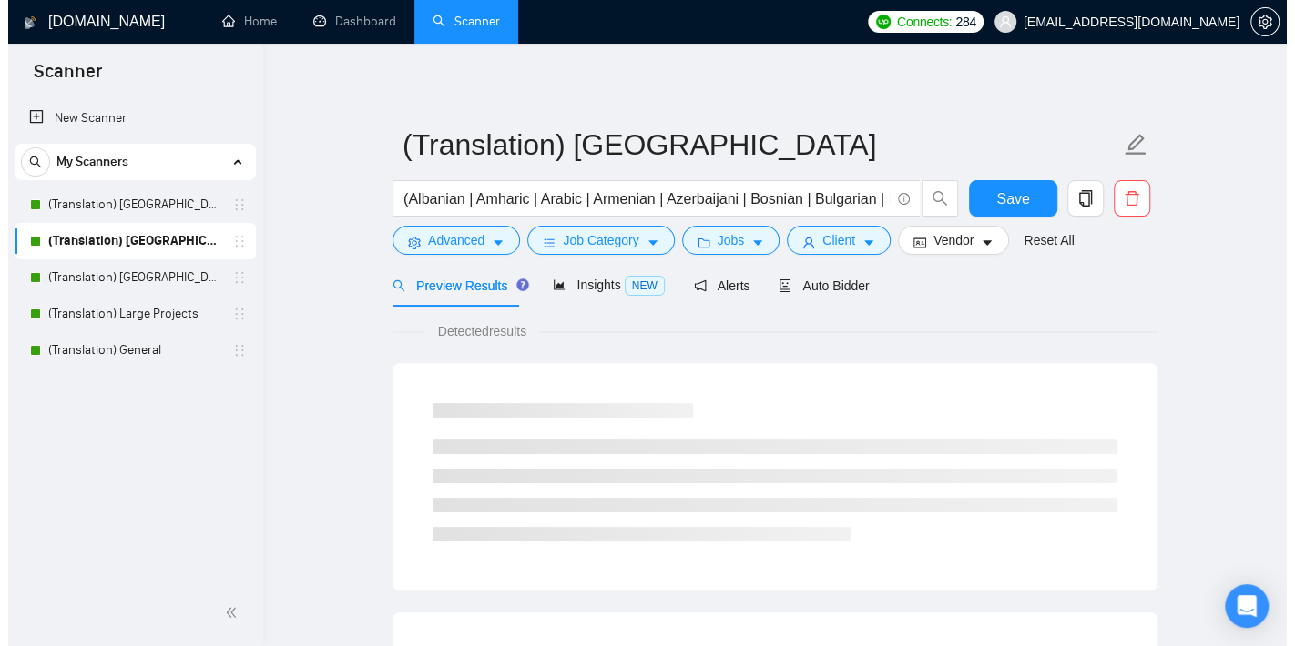
scroll to position [18, 0]
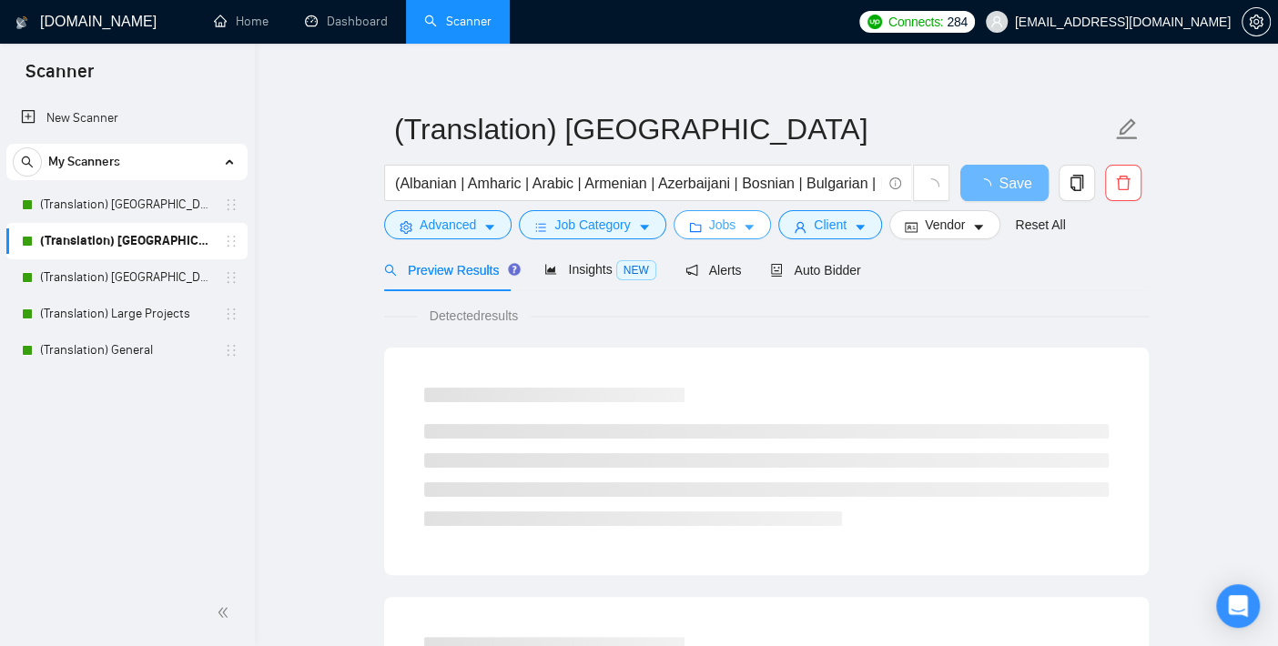
click at [710, 221] on span "Jobs" at bounding box center [722, 225] width 27 height 20
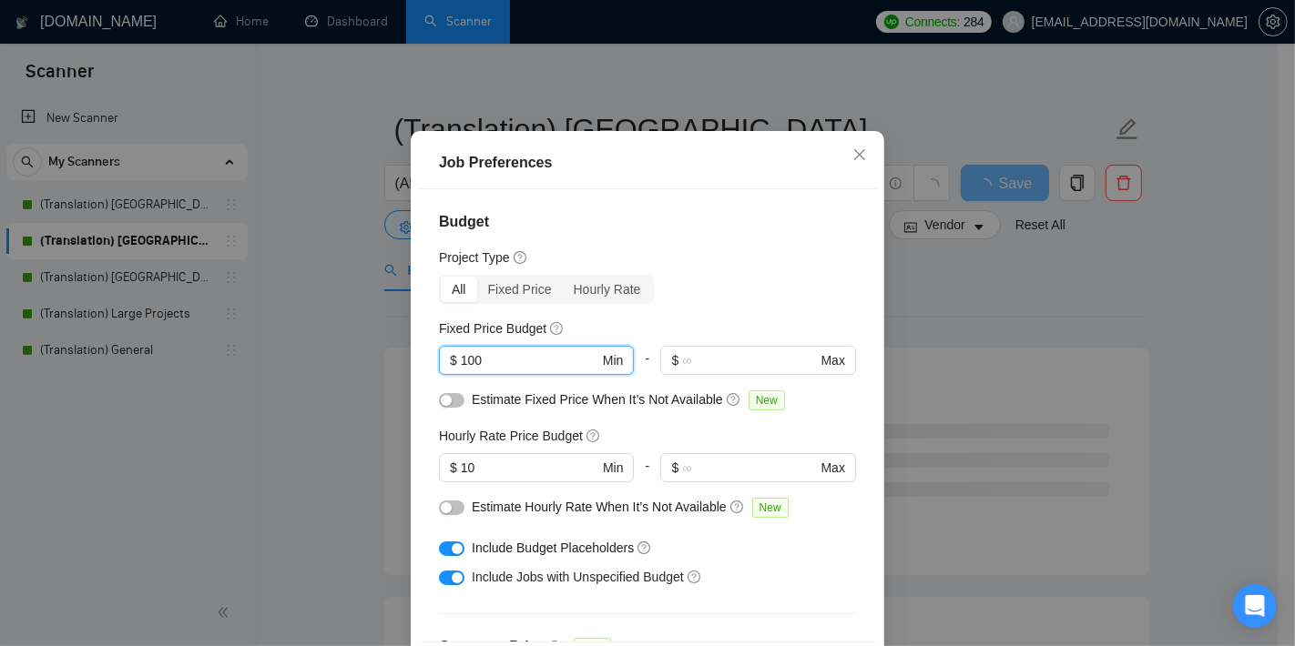
drag, startPoint x: 504, startPoint y: 419, endPoint x: 330, endPoint y: 410, distance: 175.0
click at [330, 410] on div "Job Preferences Budget Project Type All Fixed Price Hourly Rate Fixed Price Bud…" at bounding box center [647, 323] width 1295 height 646
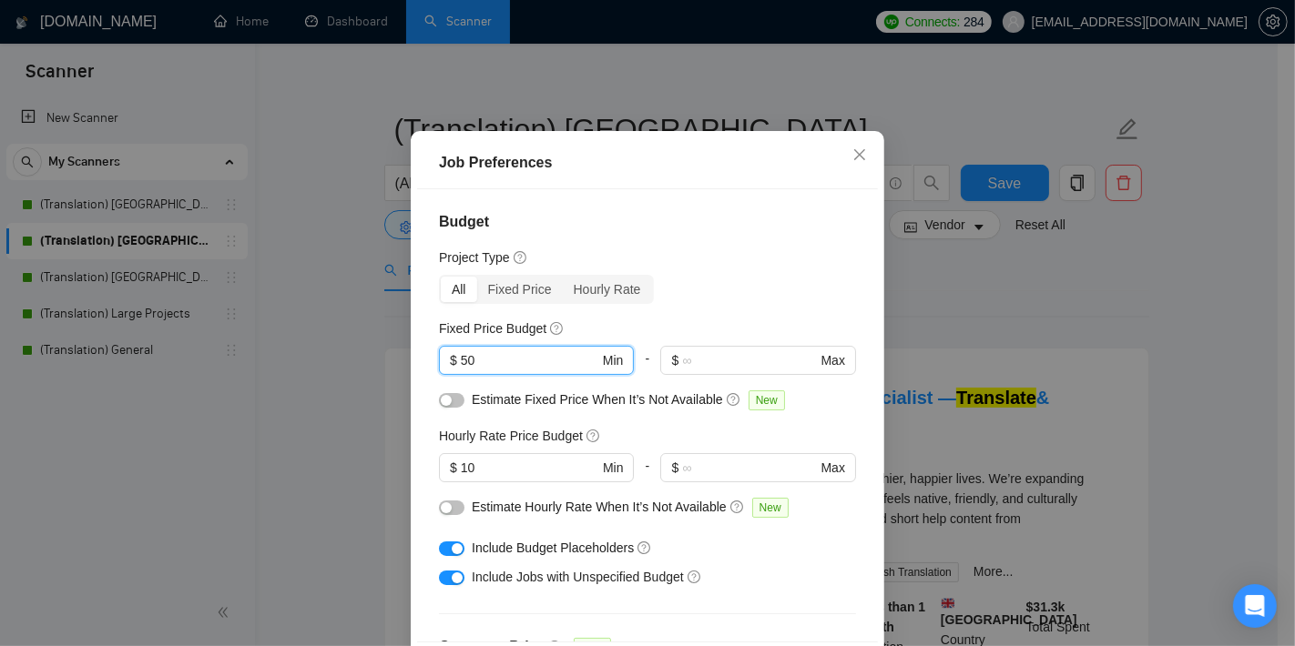
type input "50"
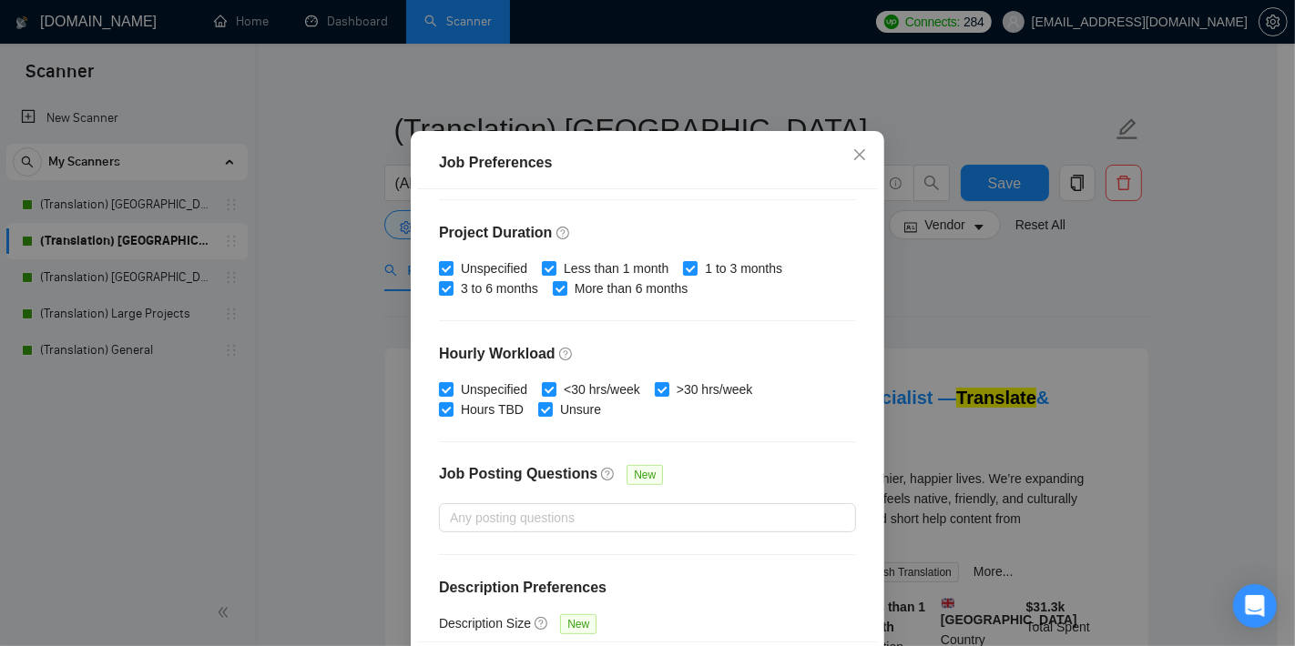
scroll to position [572, 0]
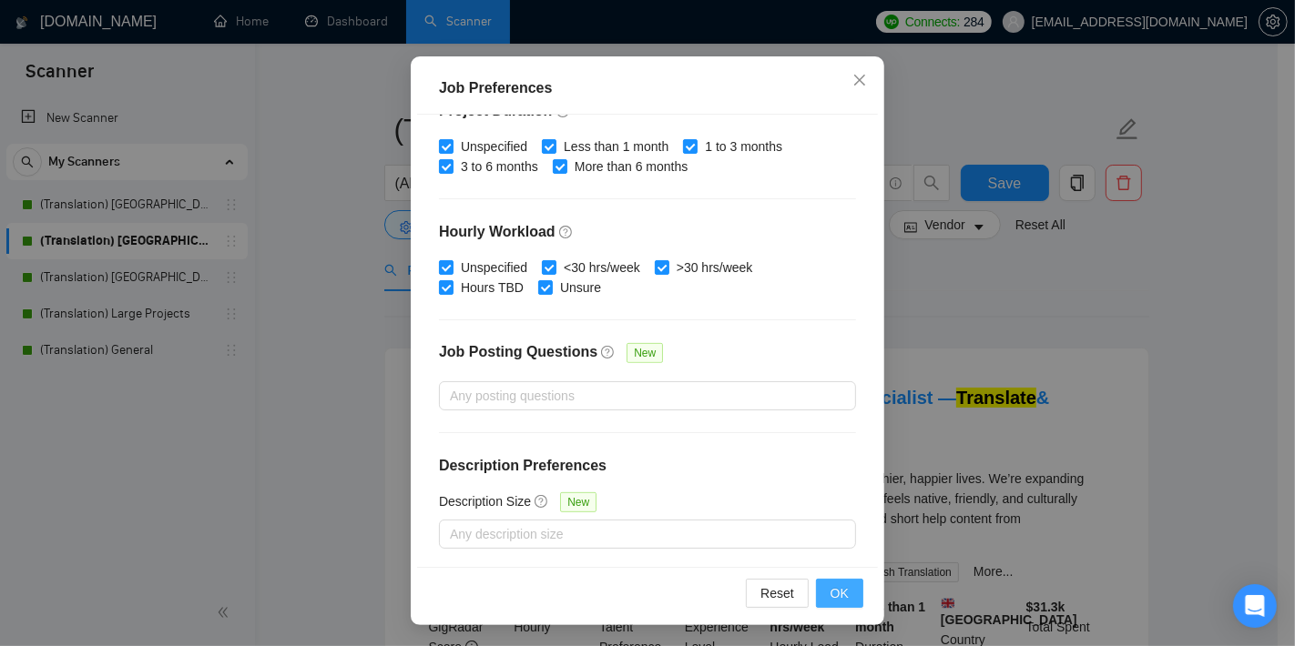
click at [832, 594] on span "OK" at bounding box center [839, 594] width 18 height 20
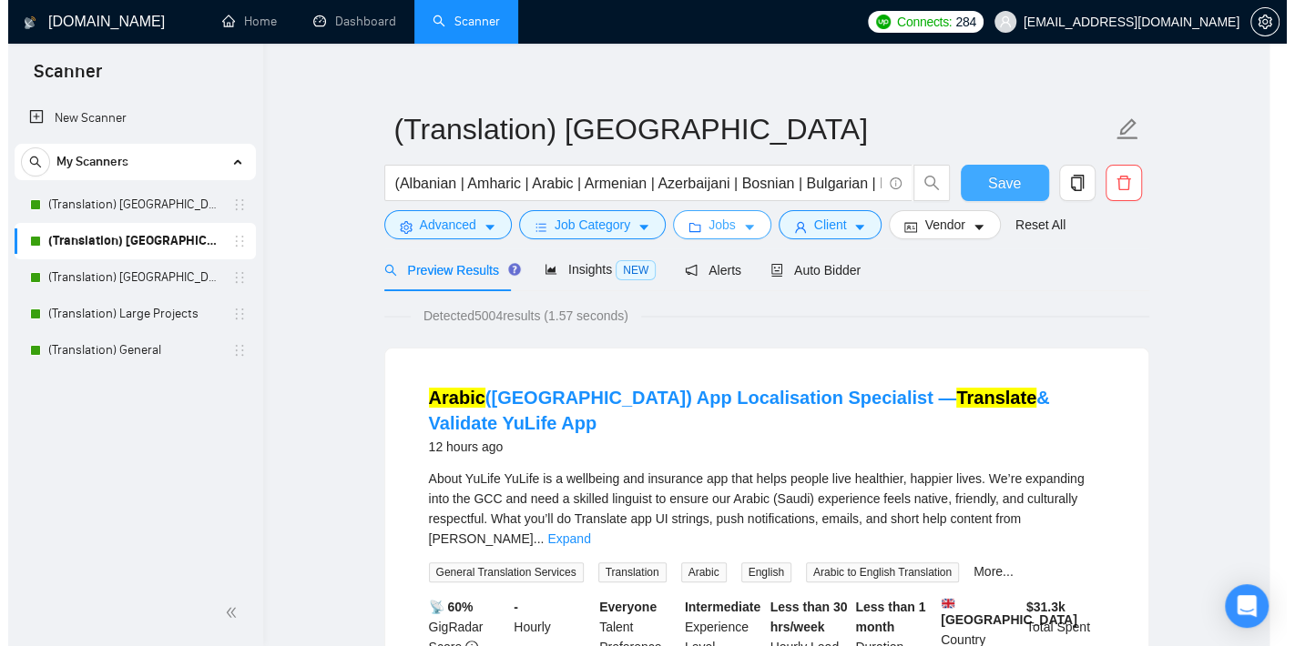
scroll to position [0, 0]
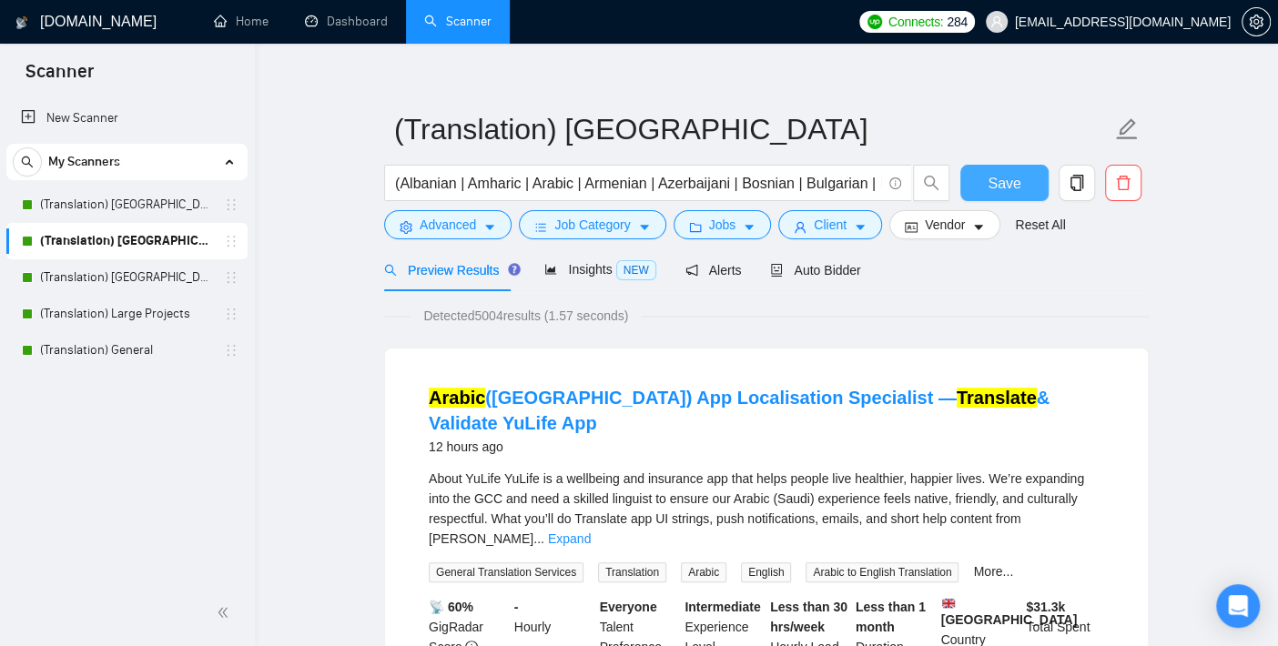
click at [994, 175] on span "Save" at bounding box center [1004, 183] width 33 height 23
click at [93, 211] on link "(Translation) [GEOGRAPHIC_DATA]" at bounding box center [126, 205] width 173 height 36
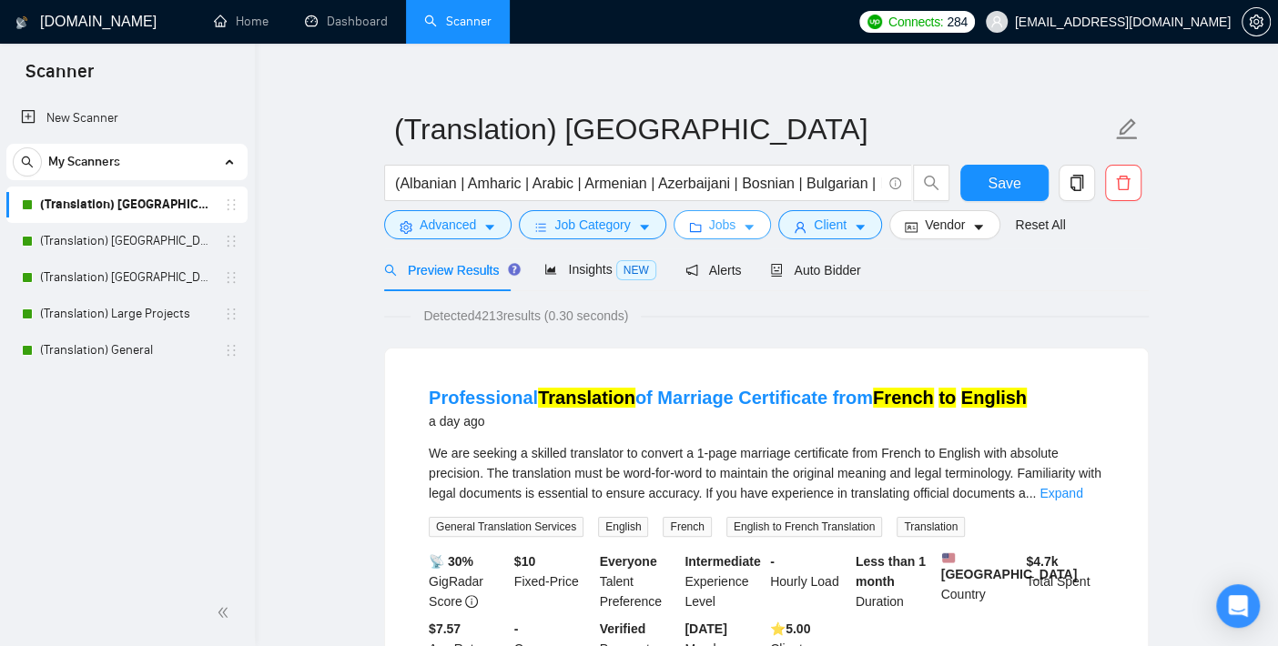
click at [736, 214] on button "Jobs" at bounding box center [723, 224] width 98 height 29
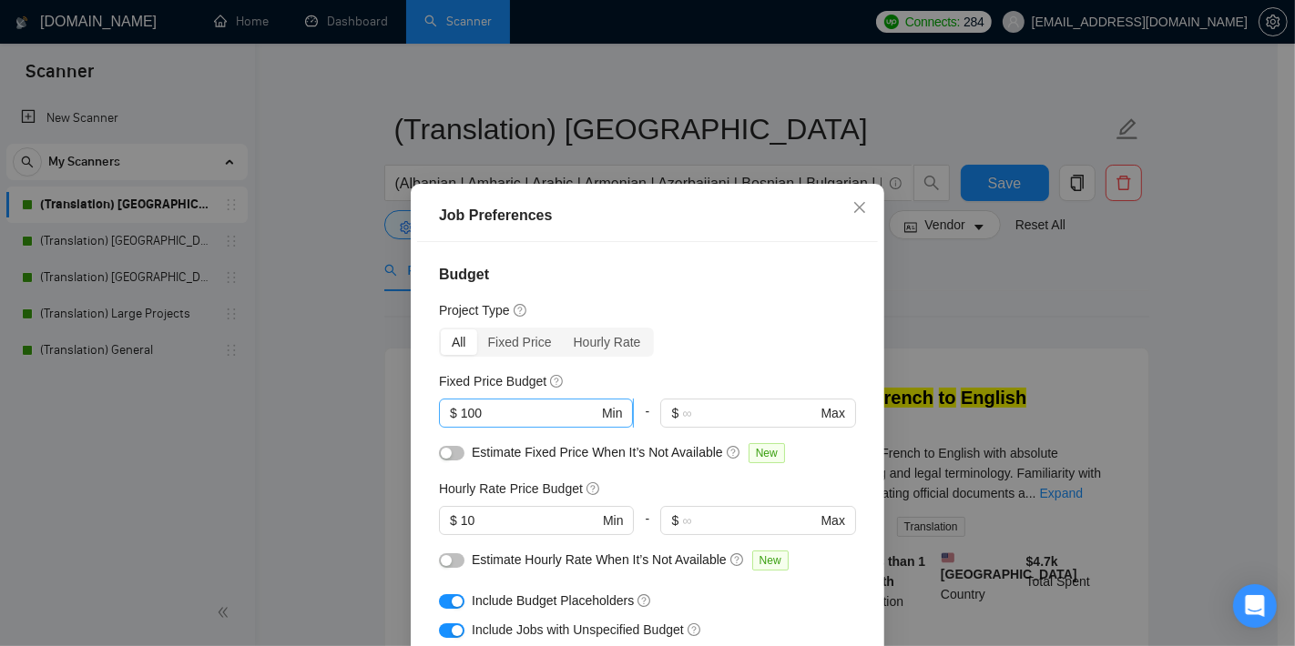
click at [498, 414] on input "100" at bounding box center [529, 413] width 137 height 20
click at [306, 415] on div "Job Preferences Budget Project Type All Fixed Price Hourly Rate Fixed Price Bud…" at bounding box center [647, 323] width 1295 height 646
type input "50"
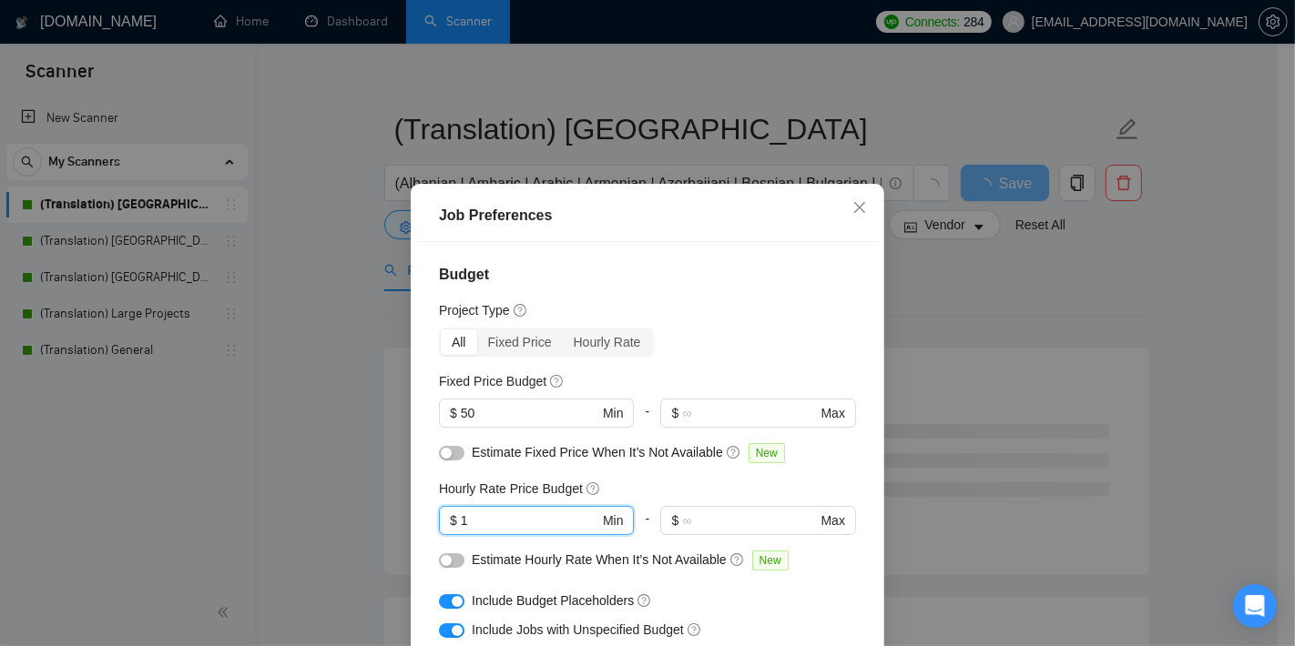
type input "10"
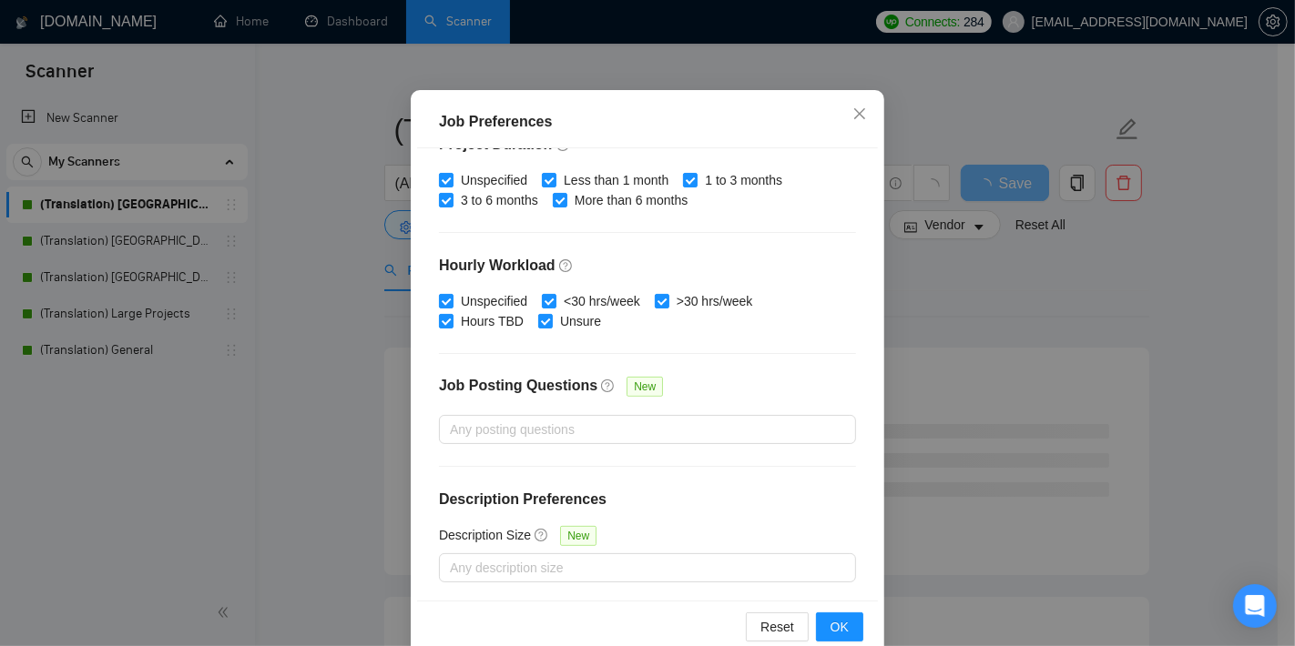
scroll to position [127, 0]
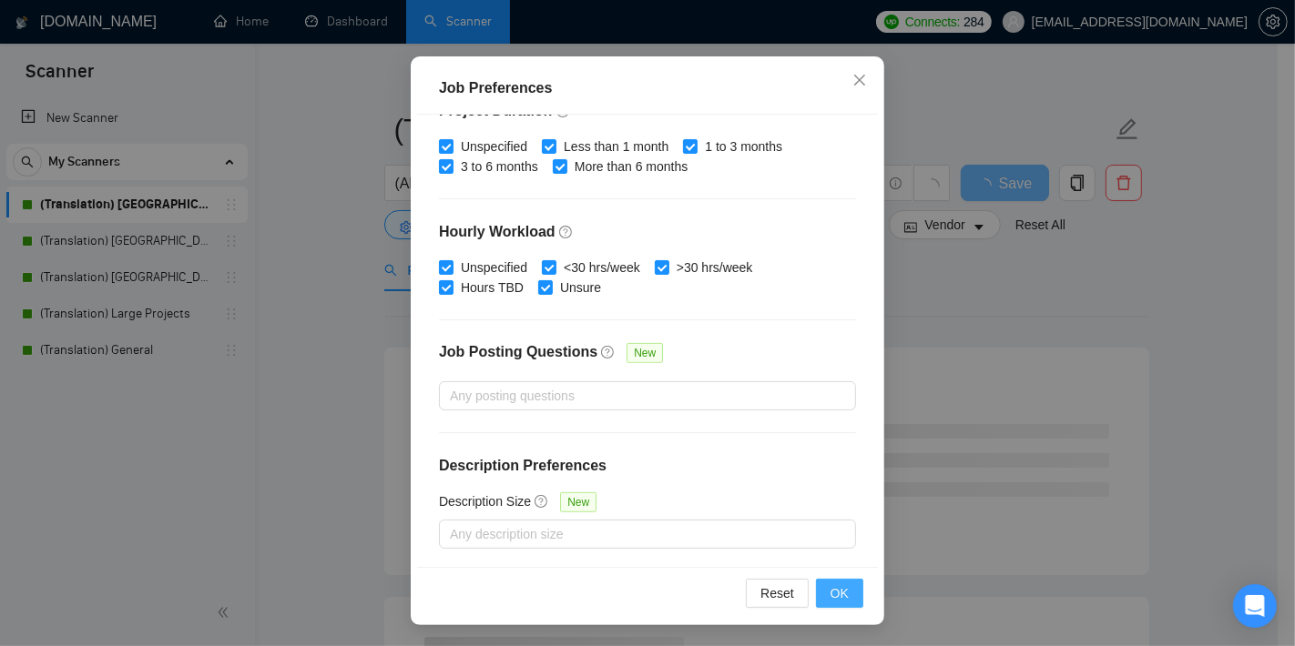
click at [838, 596] on span "OK" at bounding box center [839, 594] width 18 height 20
click at [838, 597] on span "OK" at bounding box center [839, 594] width 18 height 20
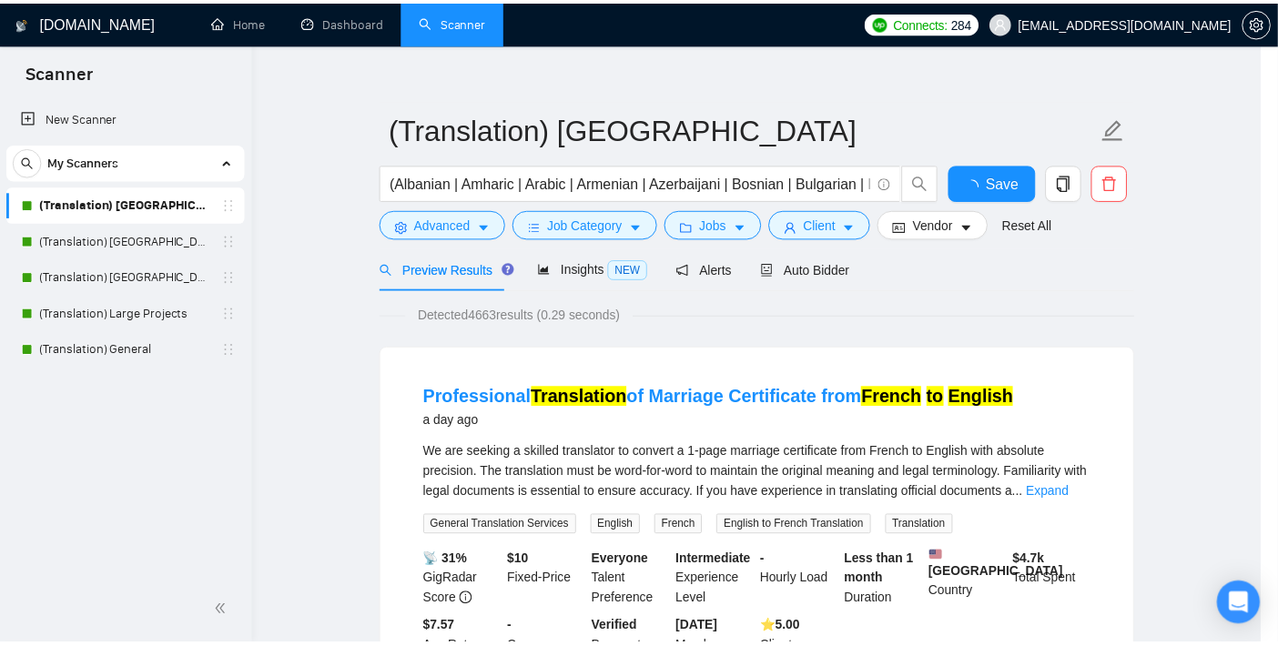
scroll to position [53, 0]
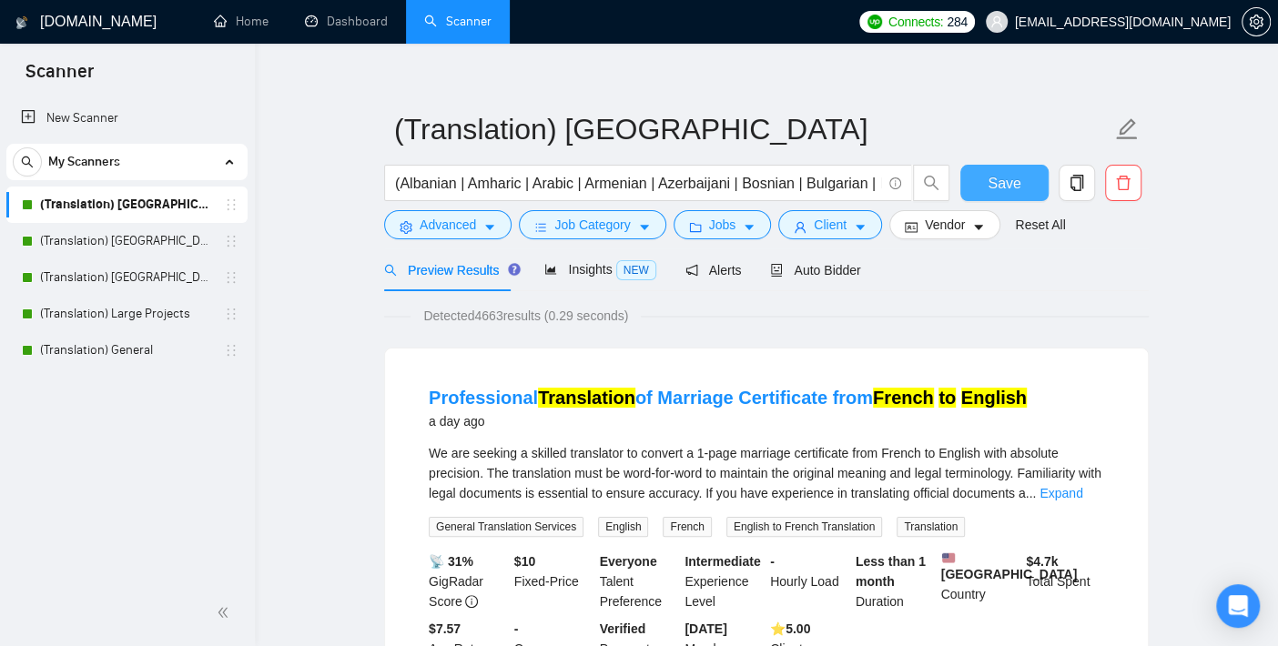
click at [1018, 168] on button "Save" at bounding box center [1004, 183] width 88 height 36
click at [834, 267] on span "Auto Bidder" at bounding box center [815, 270] width 90 height 15
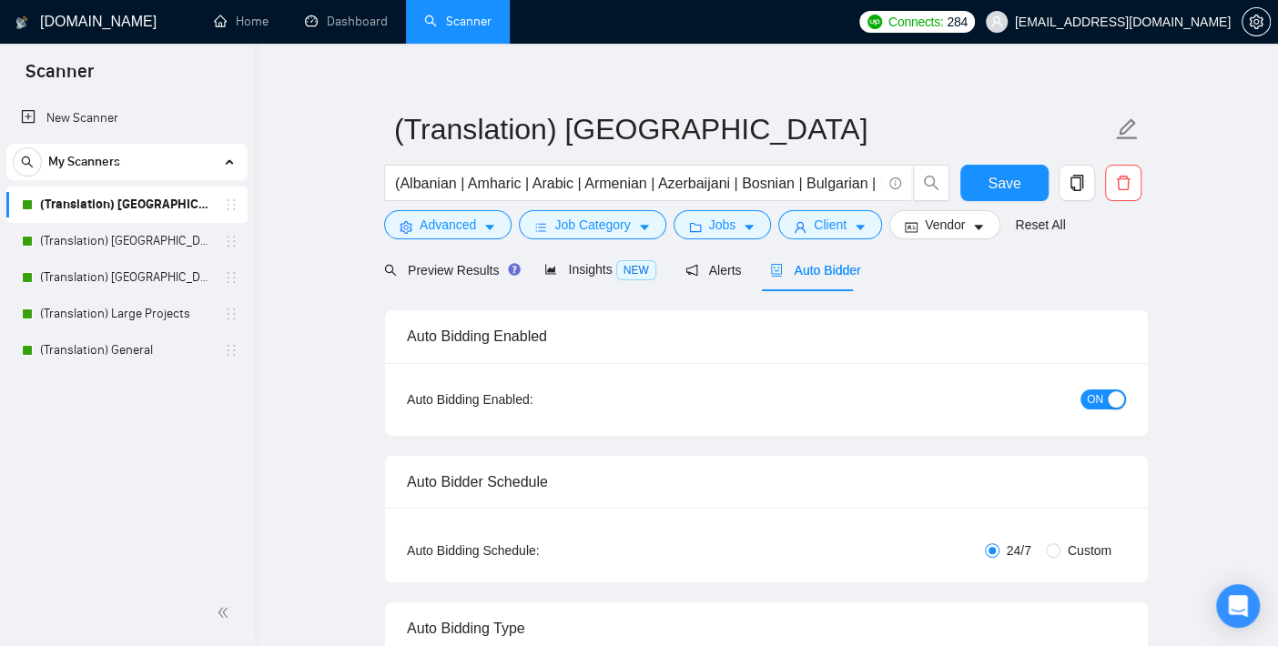
checkbox input "true"
click at [157, 241] on link "(Translation) [GEOGRAPHIC_DATA]" at bounding box center [126, 241] width 173 height 36
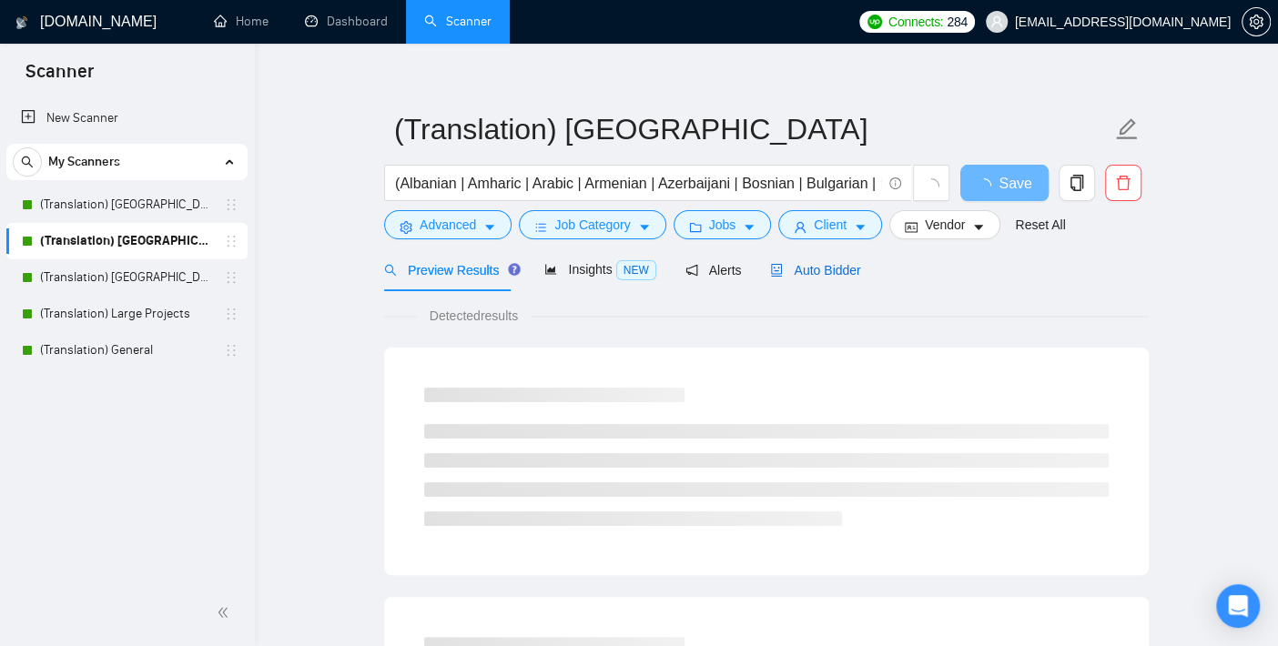
click at [825, 263] on span "Auto Bidder" at bounding box center [815, 270] width 90 height 15
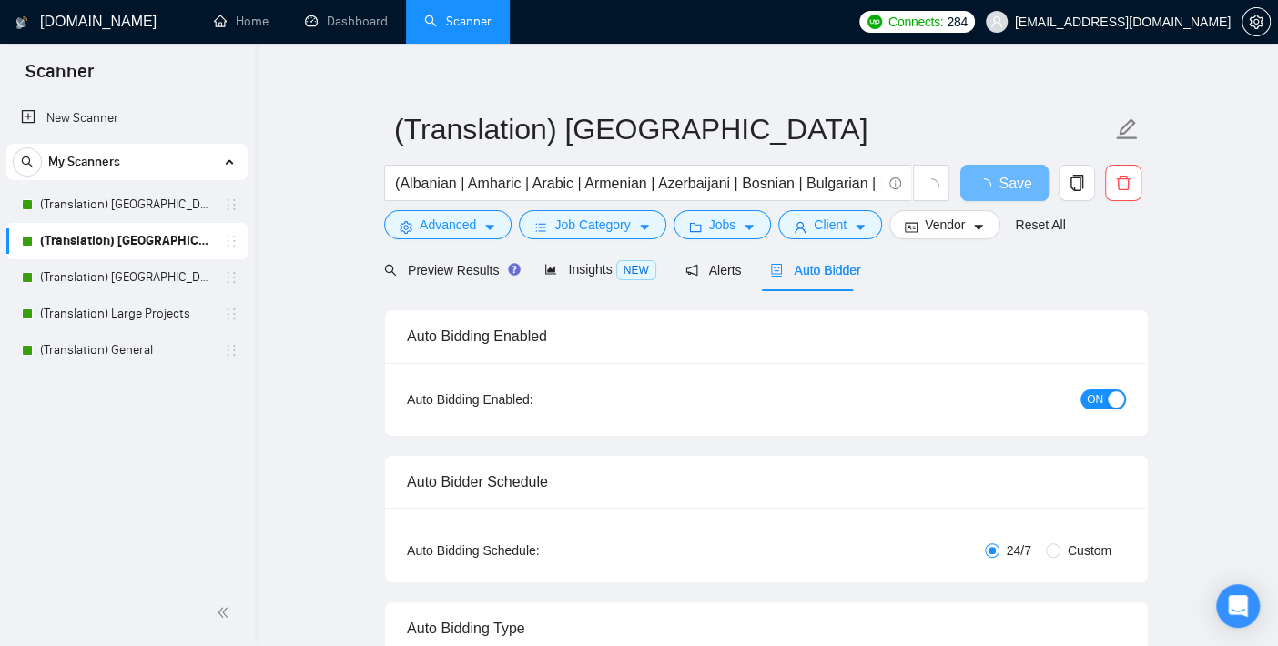
checkbox input "true"
click at [77, 282] on link "(Translation) [GEOGRAPHIC_DATA]" at bounding box center [126, 277] width 173 height 36
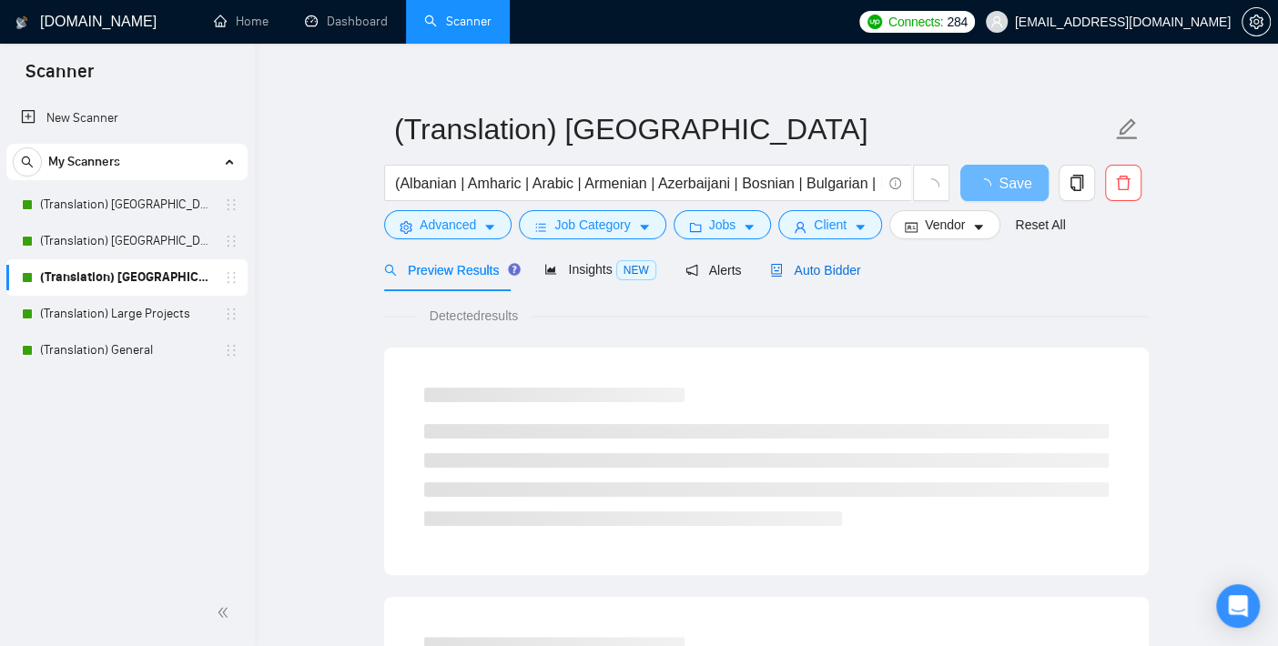
click at [781, 264] on span "Auto Bidder" at bounding box center [815, 270] width 90 height 15
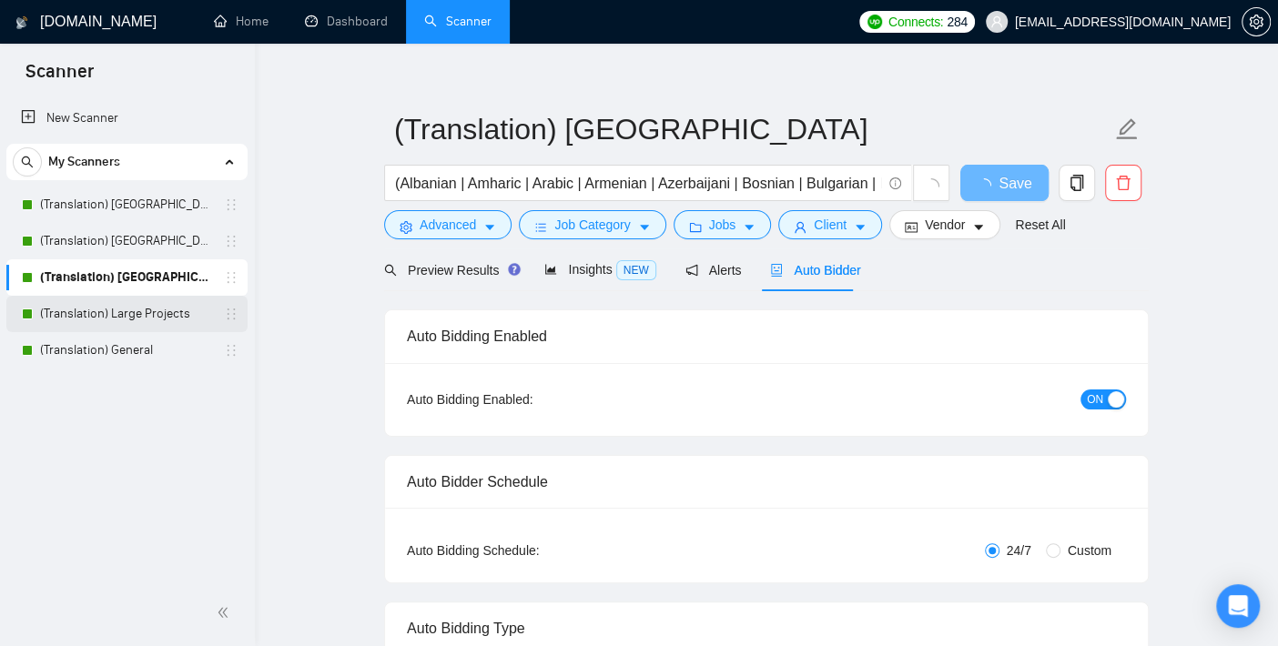
click at [143, 313] on link "(Translation) Large Projects" at bounding box center [126, 314] width 173 height 36
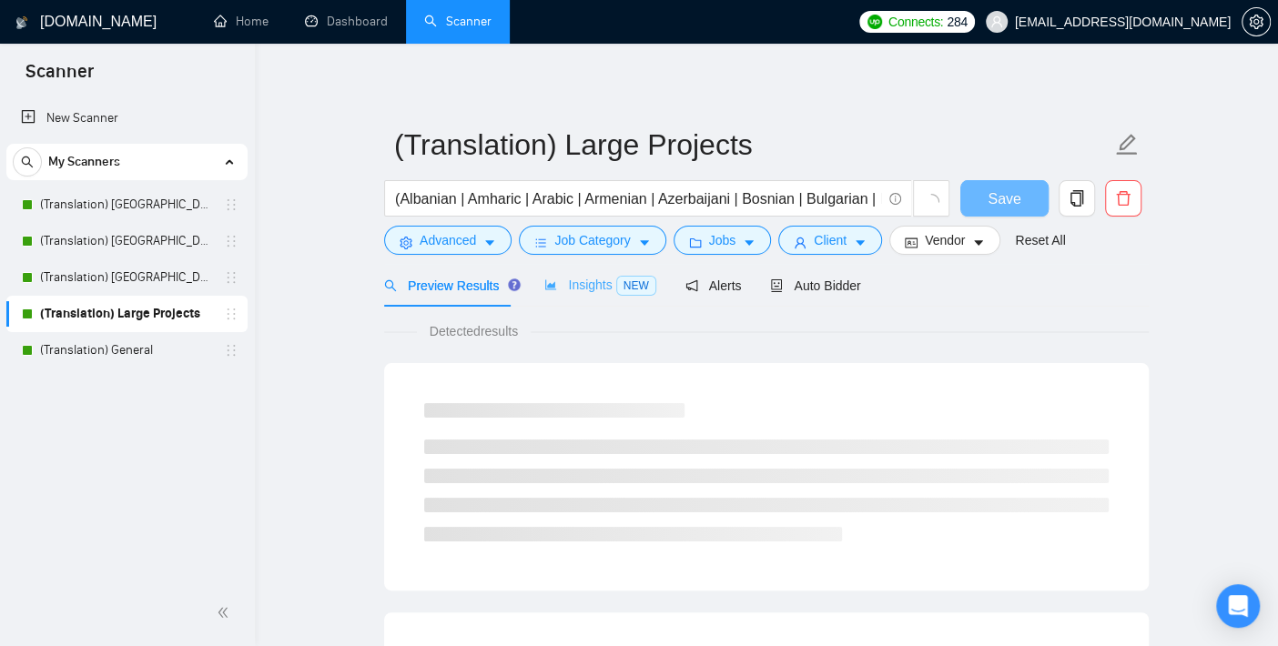
scroll to position [18, 0]
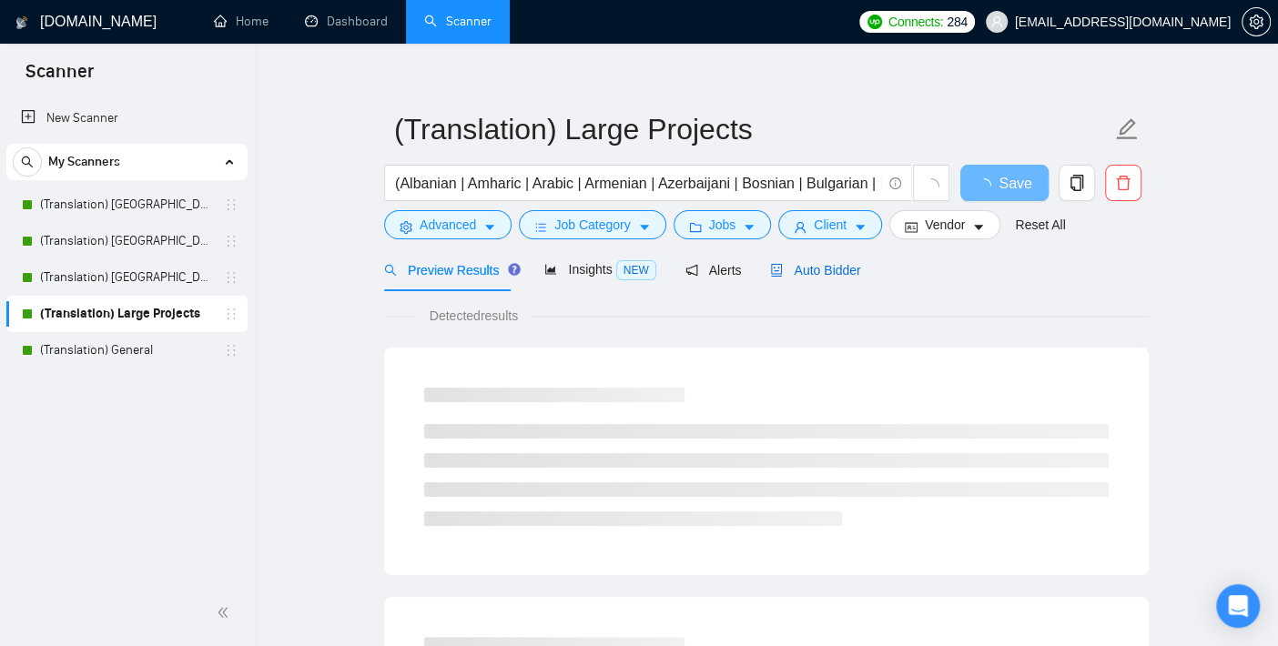
click at [822, 265] on span "Auto Bidder" at bounding box center [815, 270] width 90 height 15
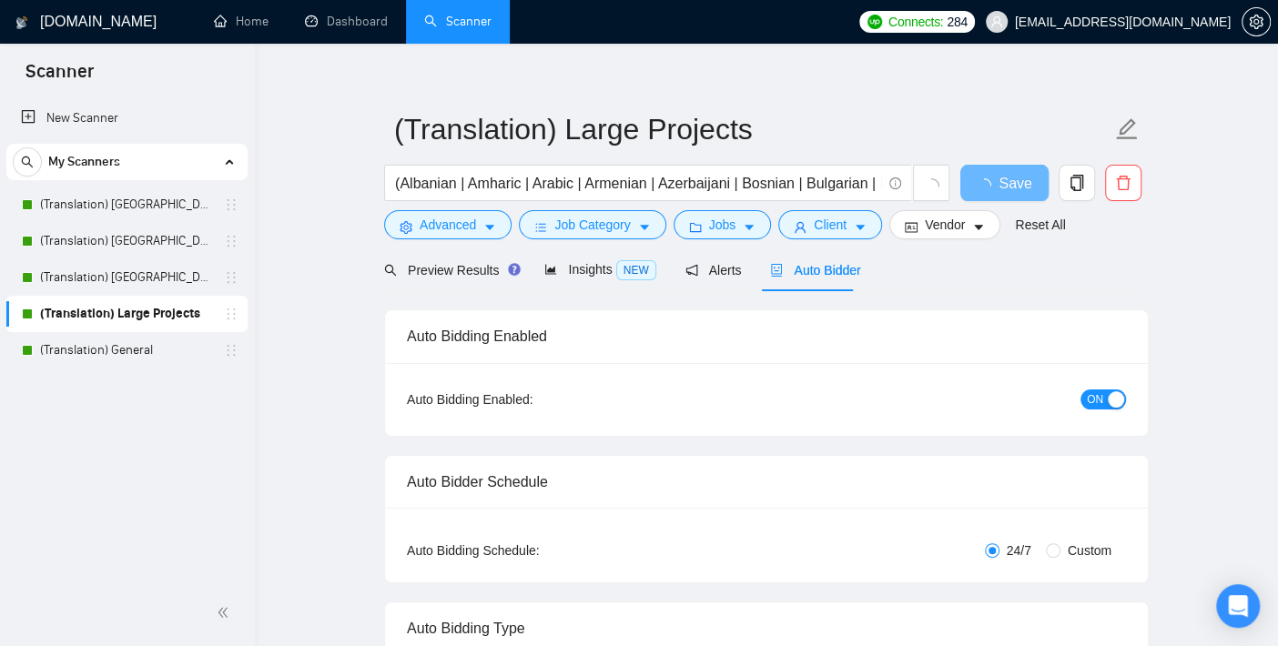
checkbox input "true"
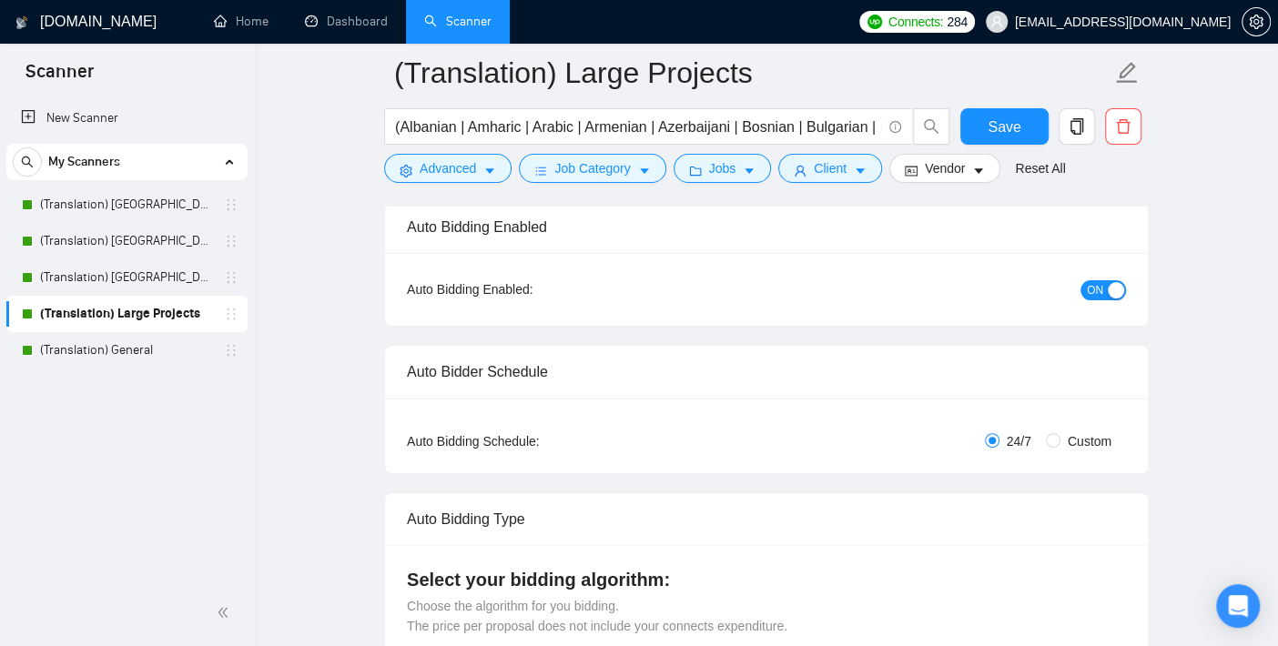
scroll to position [321, 0]
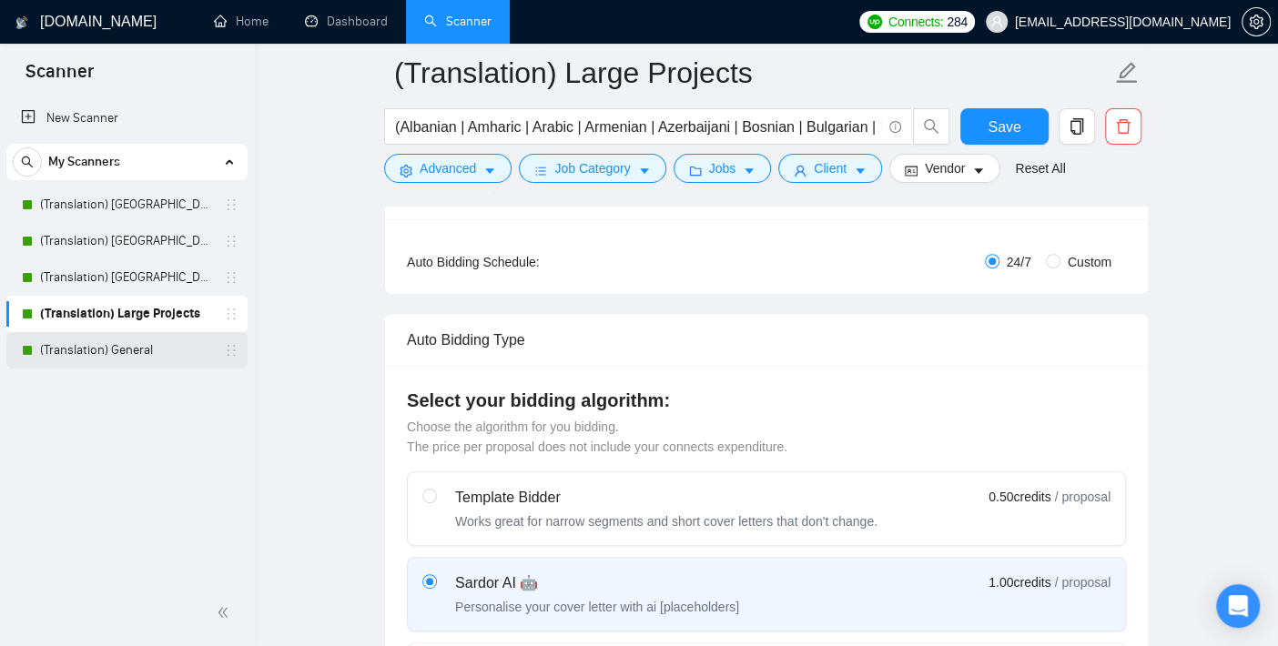
click at [110, 347] on link "(Translation) General" at bounding box center [126, 350] width 173 height 36
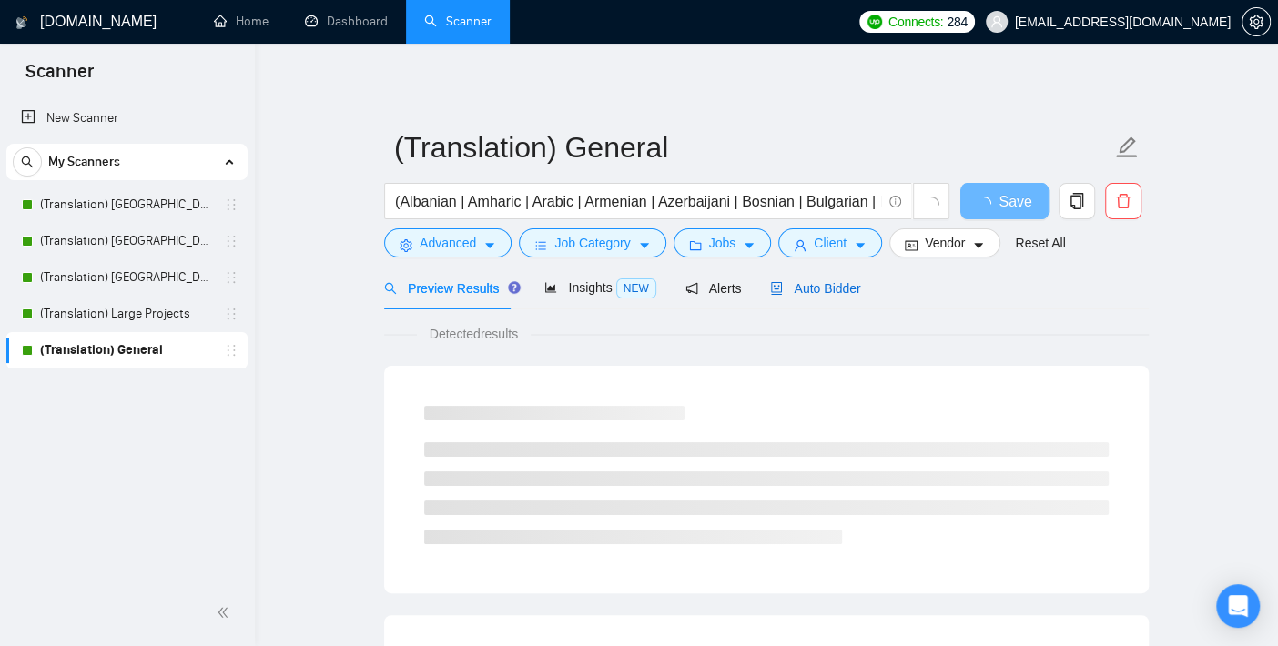
click at [823, 292] on span "Auto Bidder" at bounding box center [815, 288] width 90 height 15
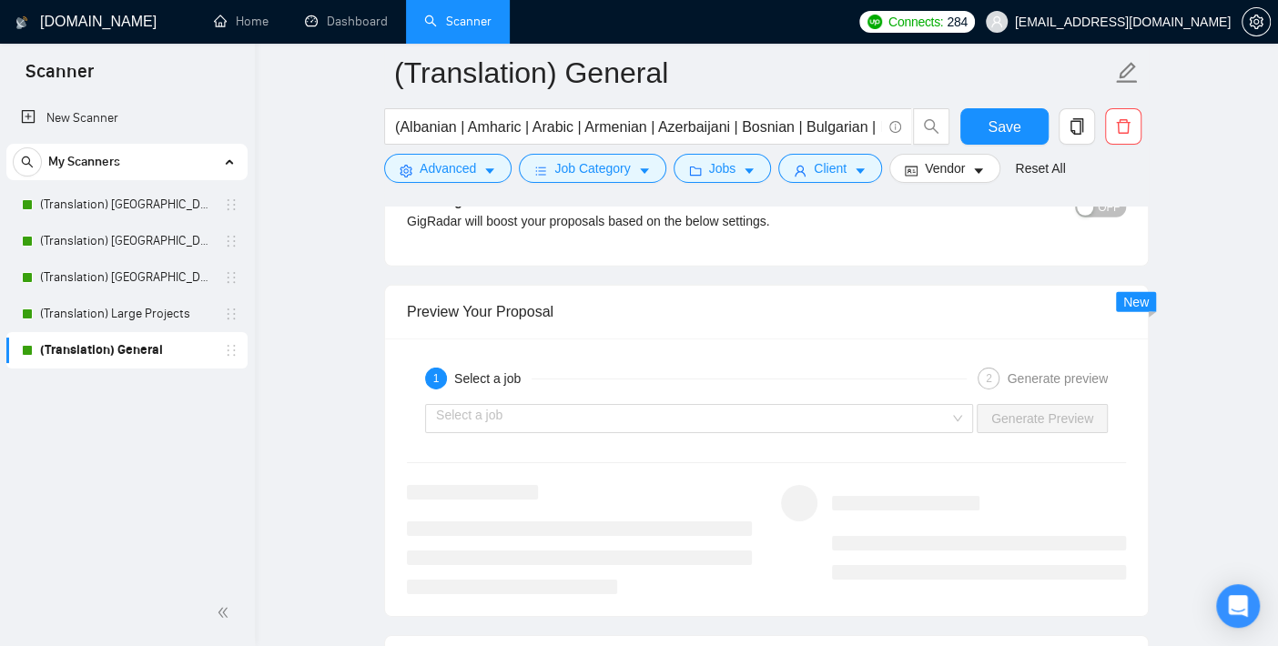
scroll to position [3438, 0]
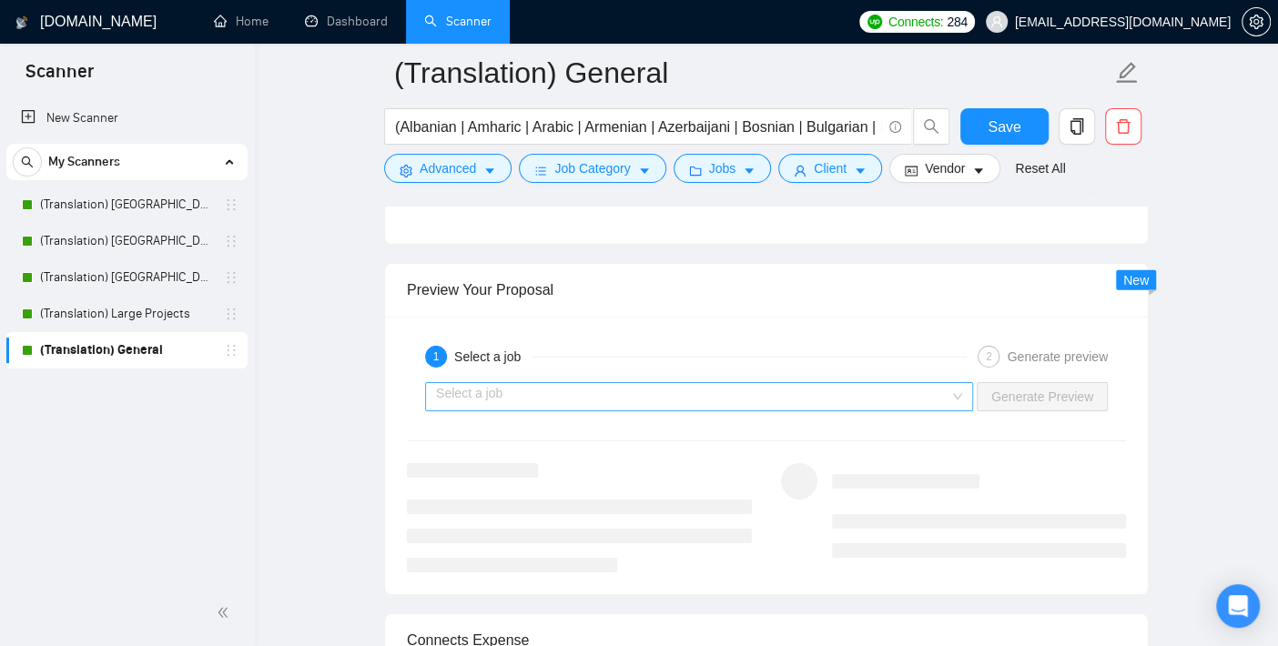
click at [703, 389] on input "search" at bounding box center [692, 396] width 513 height 27
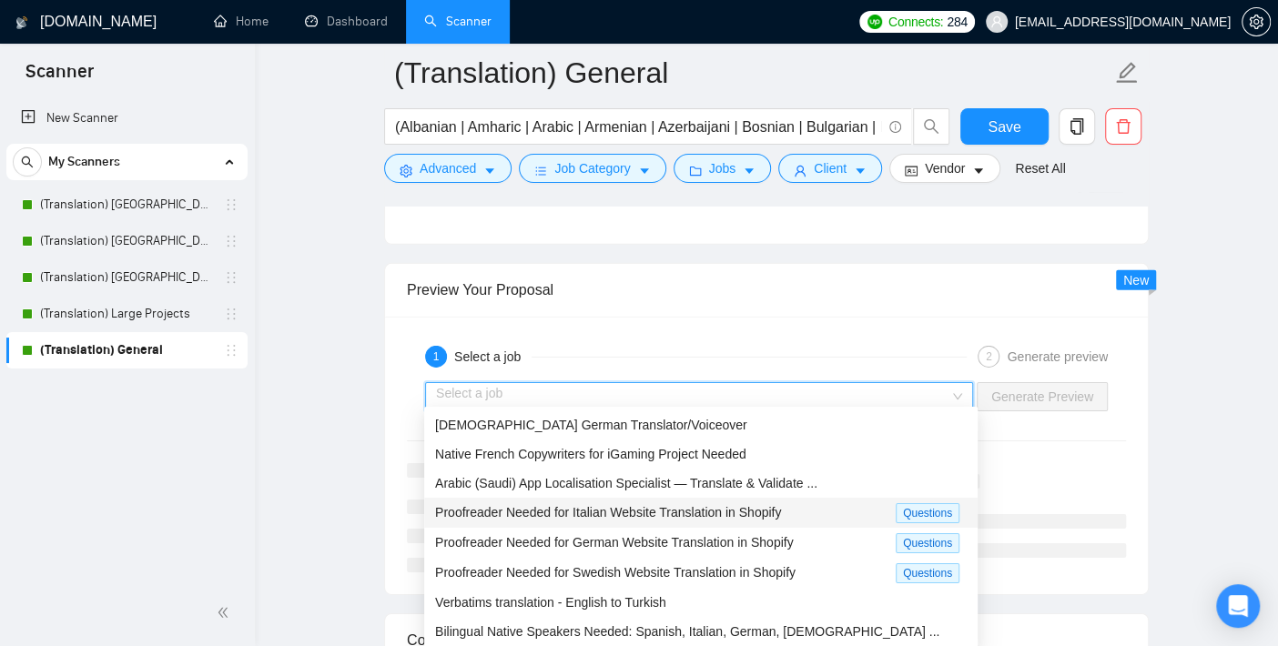
click at [659, 506] on span "Proofreader Needed for Italian Website Translation in Shopify" at bounding box center [608, 512] width 346 height 15
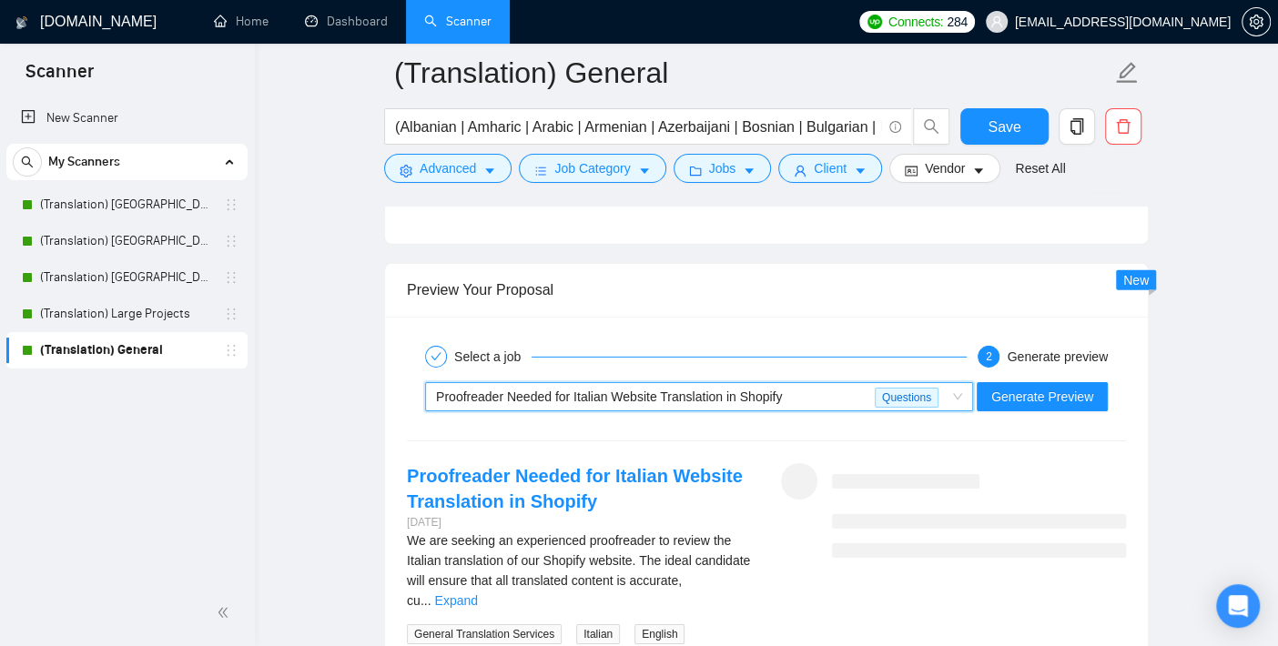
click at [1041, 375] on div "~021964333207644087448 Proofreader Needed for Italian Website Translation in Sh…" at bounding box center [766, 397] width 723 height 44
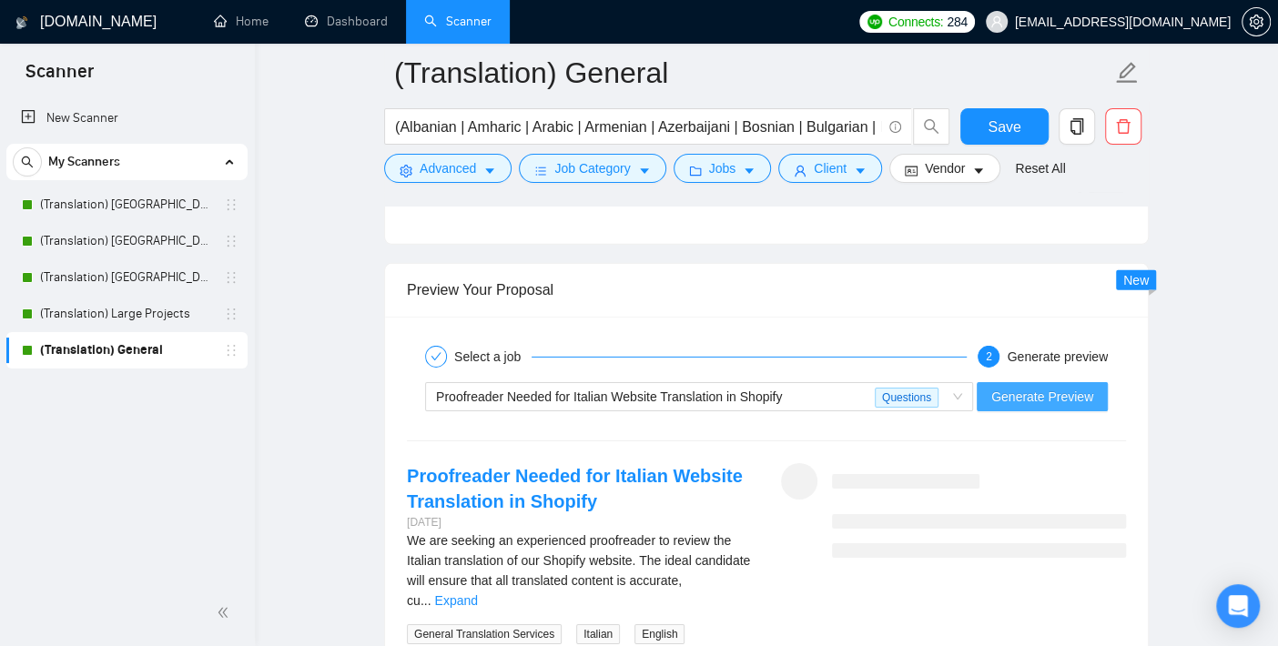
click at [1041, 387] on span "Generate Preview" at bounding box center [1042, 397] width 102 height 20
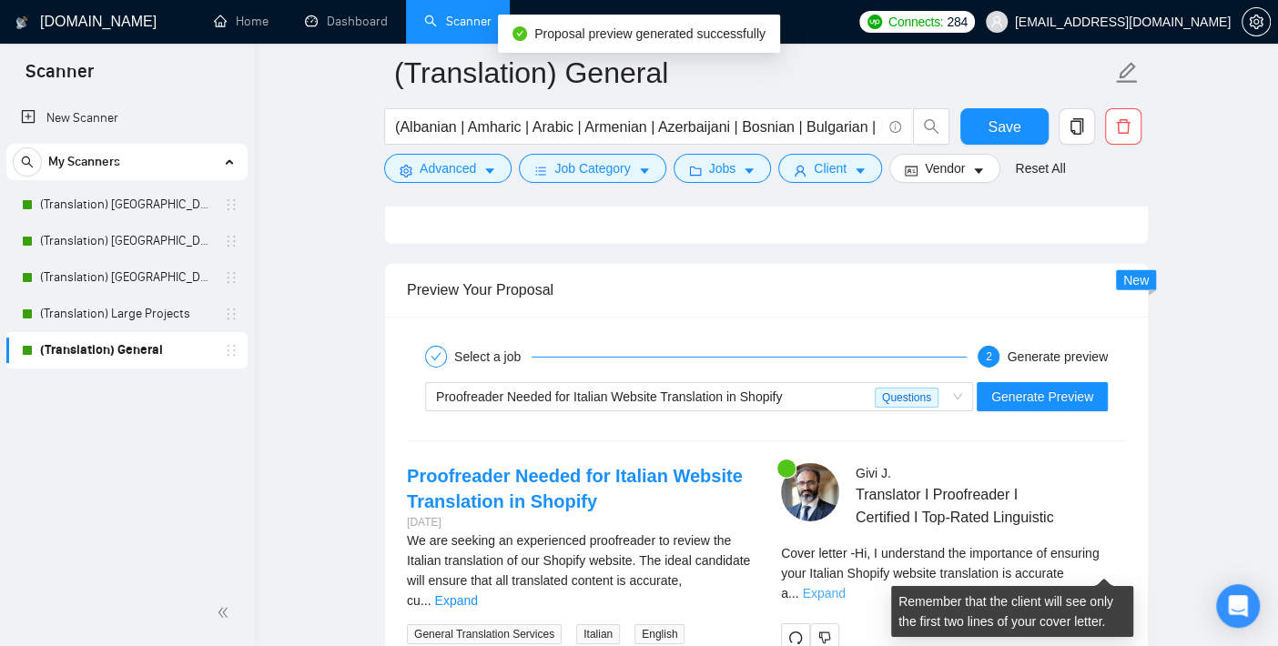
click at [845, 586] on link "Expand" at bounding box center [823, 593] width 43 height 15
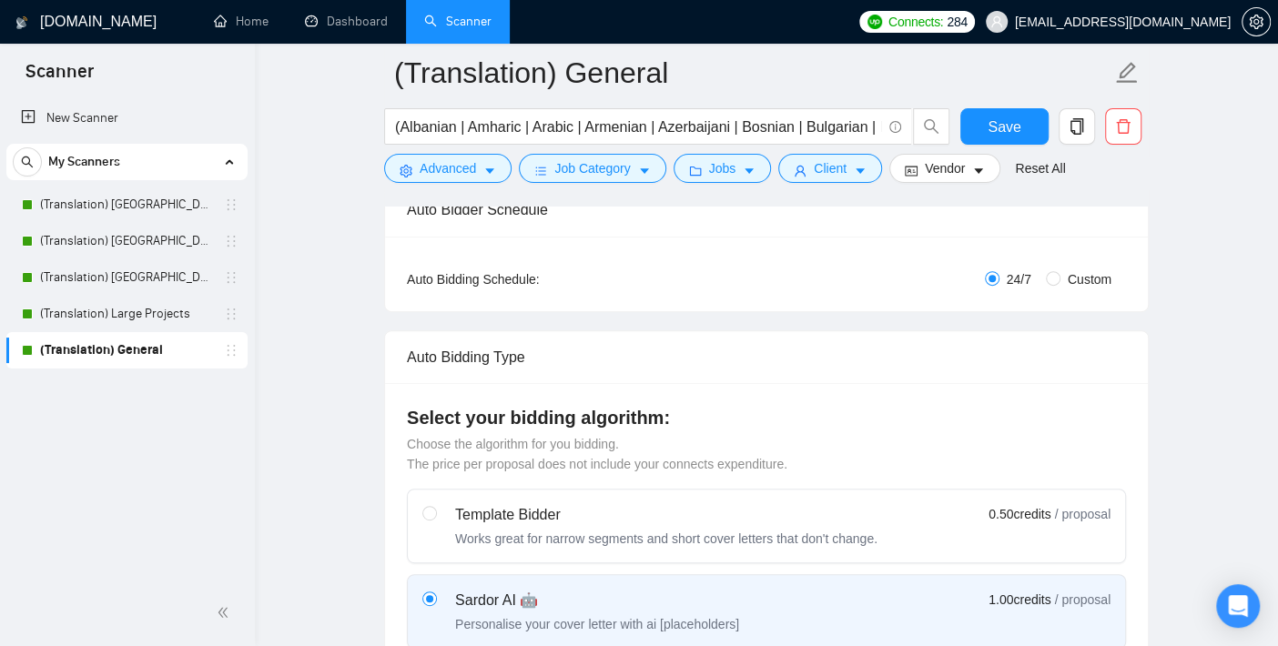
scroll to position [303, 0]
click at [154, 208] on link "(Translation) [GEOGRAPHIC_DATA]" at bounding box center [126, 205] width 173 height 36
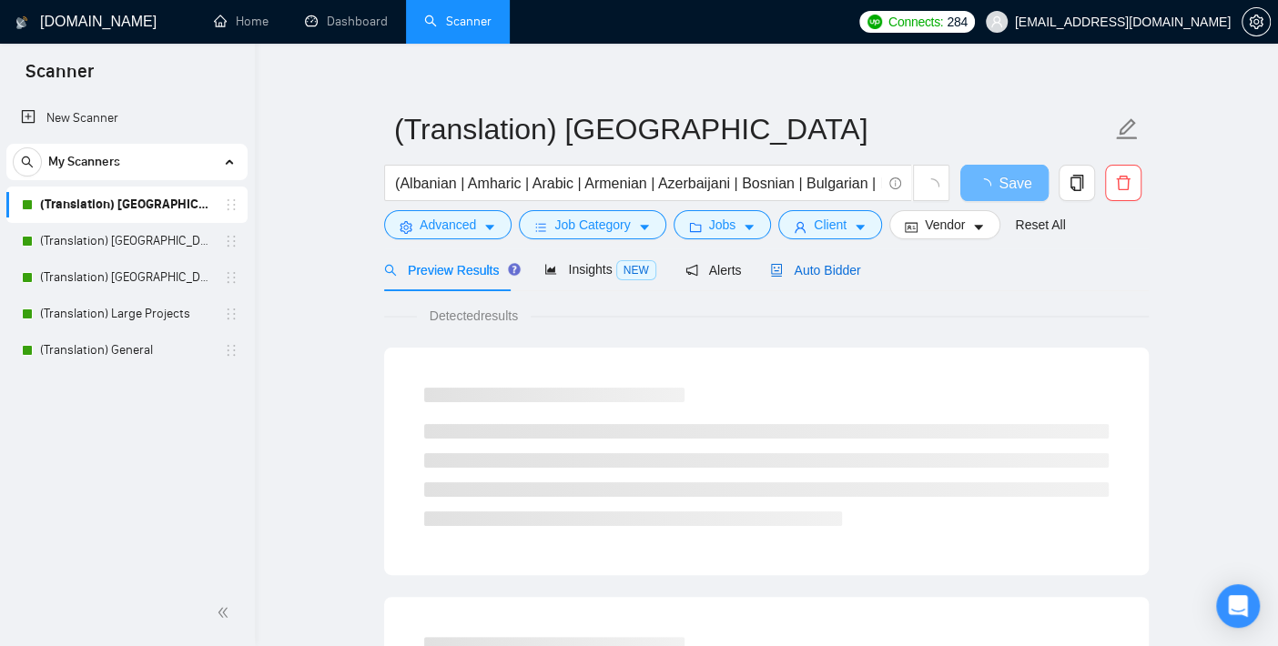
drag, startPoint x: 814, startPoint y: 265, endPoint x: 805, endPoint y: 275, distance: 13.5
click at [807, 269] on span "Auto Bidder" at bounding box center [815, 270] width 90 height 15
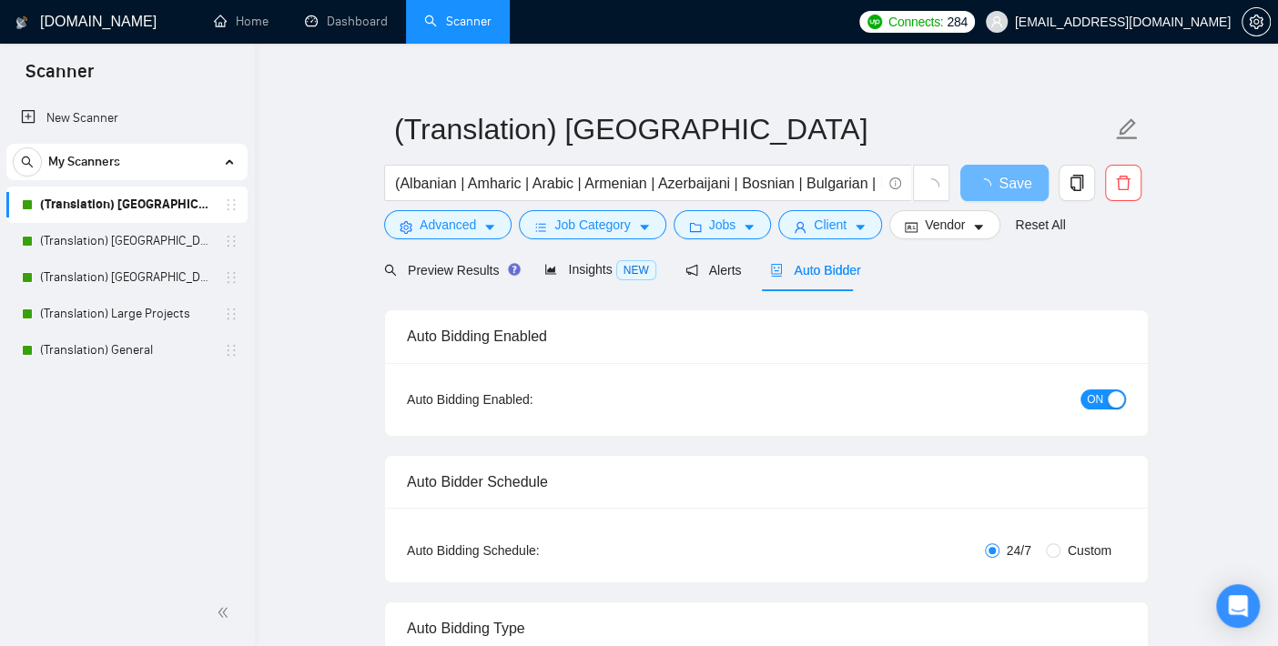
checkbox input "true"
click at [322, 27] on link "Dashboard" at bounding box center [346, 21] width 83 height 15
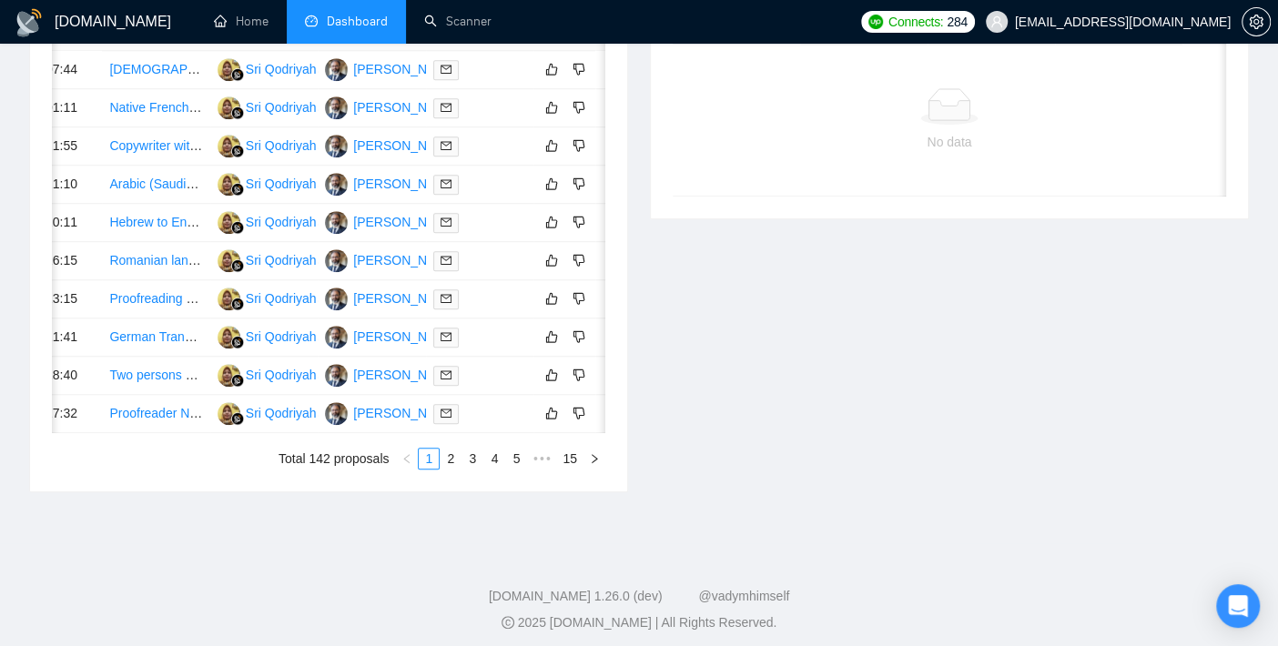
scroll to position [0, 83]
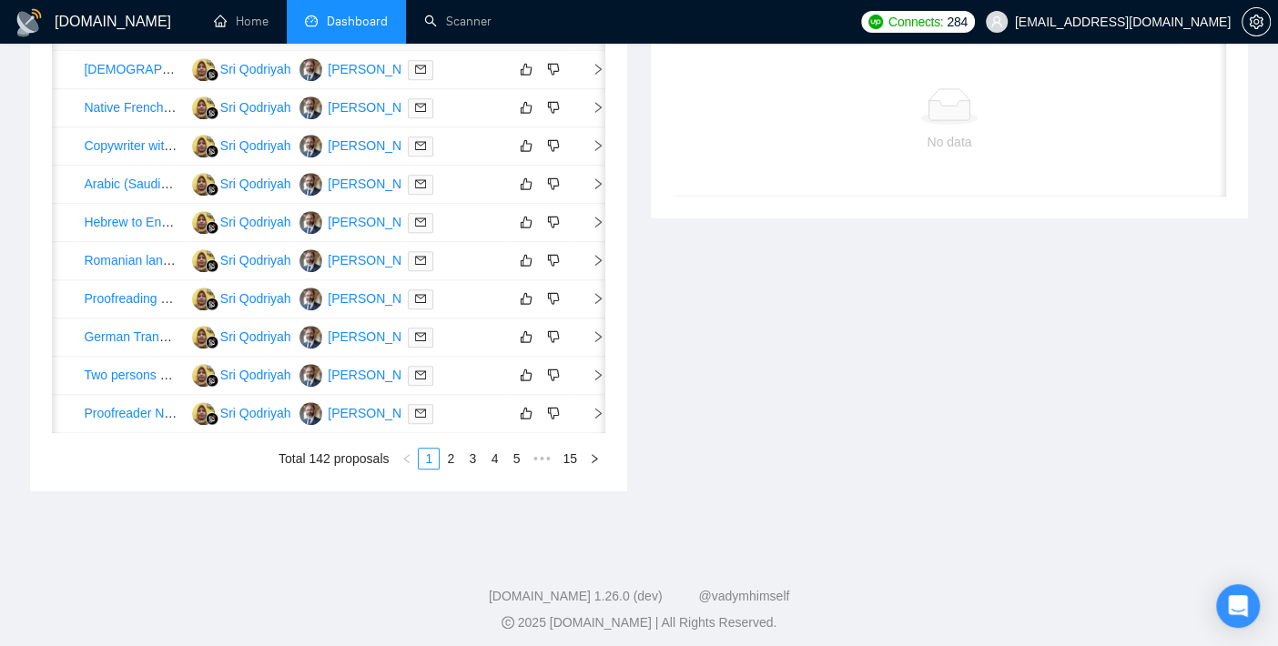
drag, startPoint x: 330, startPoint y: 612, endPoint x: 426, endPoint y: 623, distance: 97.1
click at [426, 470] on div "Date Title Manager Freelancer Status [DATE] 07:44 [DEMOGRAPHIC_DATA] [DEMOGRAPH…" at bounding box center [328, 242] width 553 height 454
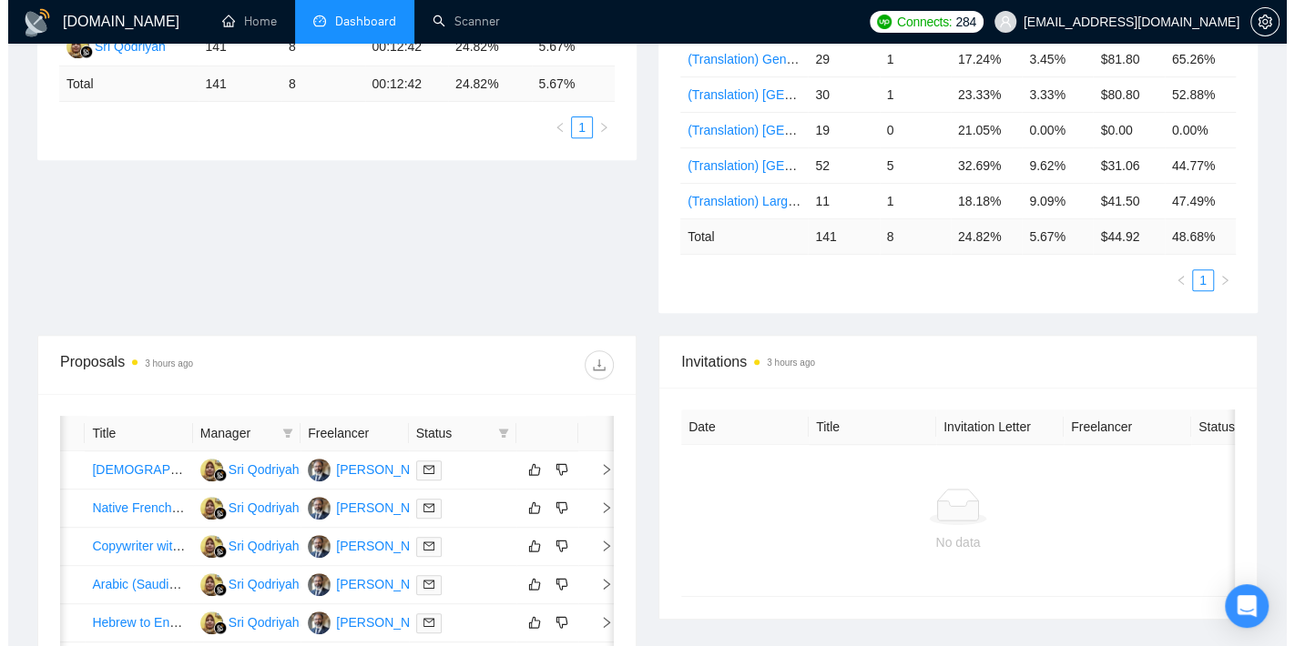
scroll to position [404, 0]
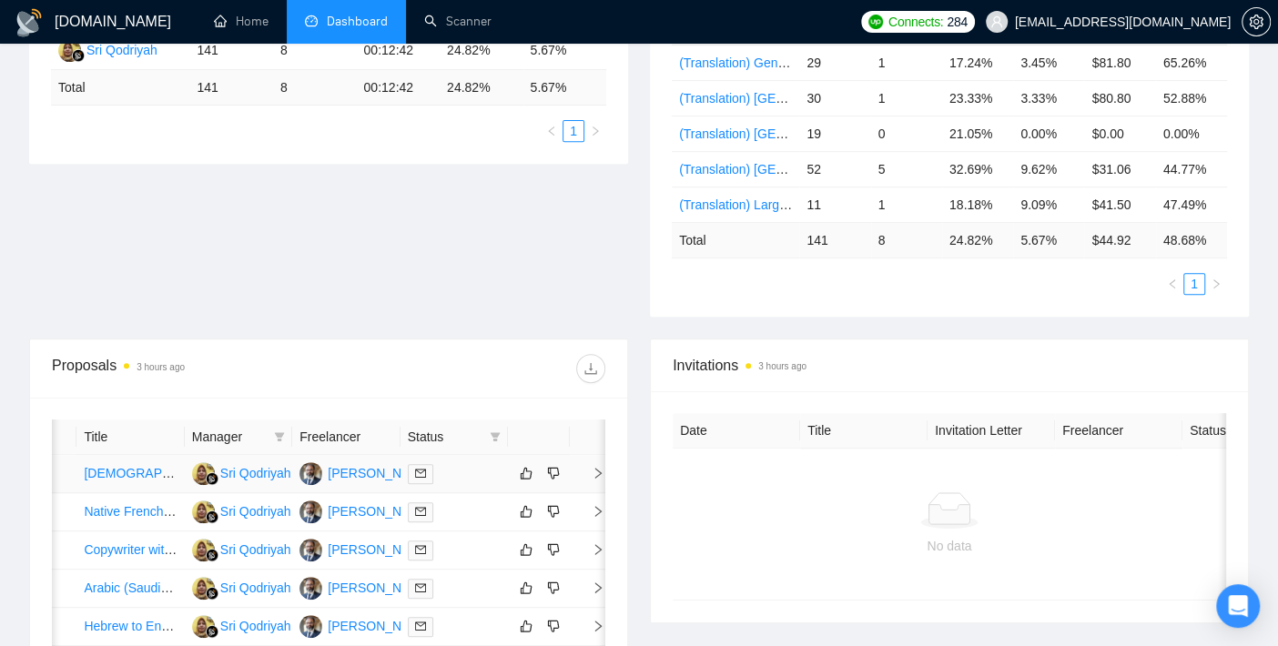
click at [452, 475] on div at bounding box center [454, 473] width 93 height 21
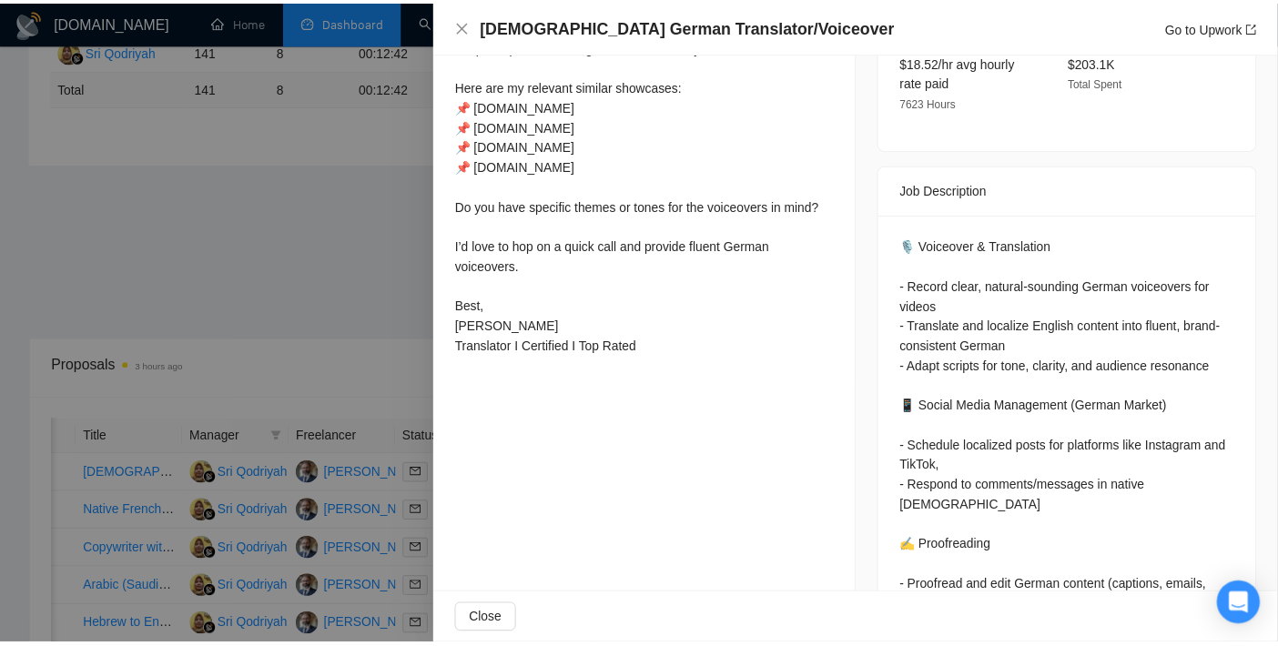
scroll to position [744, 0]
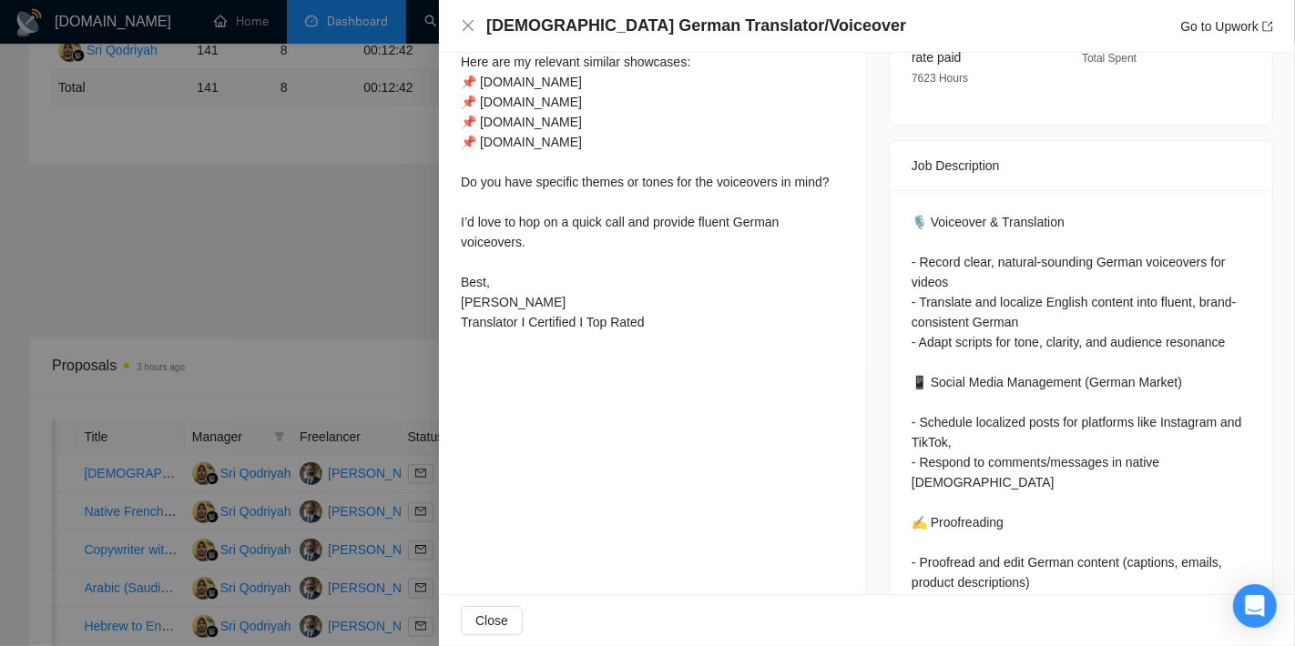
click at [263, 218] on div at bounding box center [647, 323] width 1295 height 646
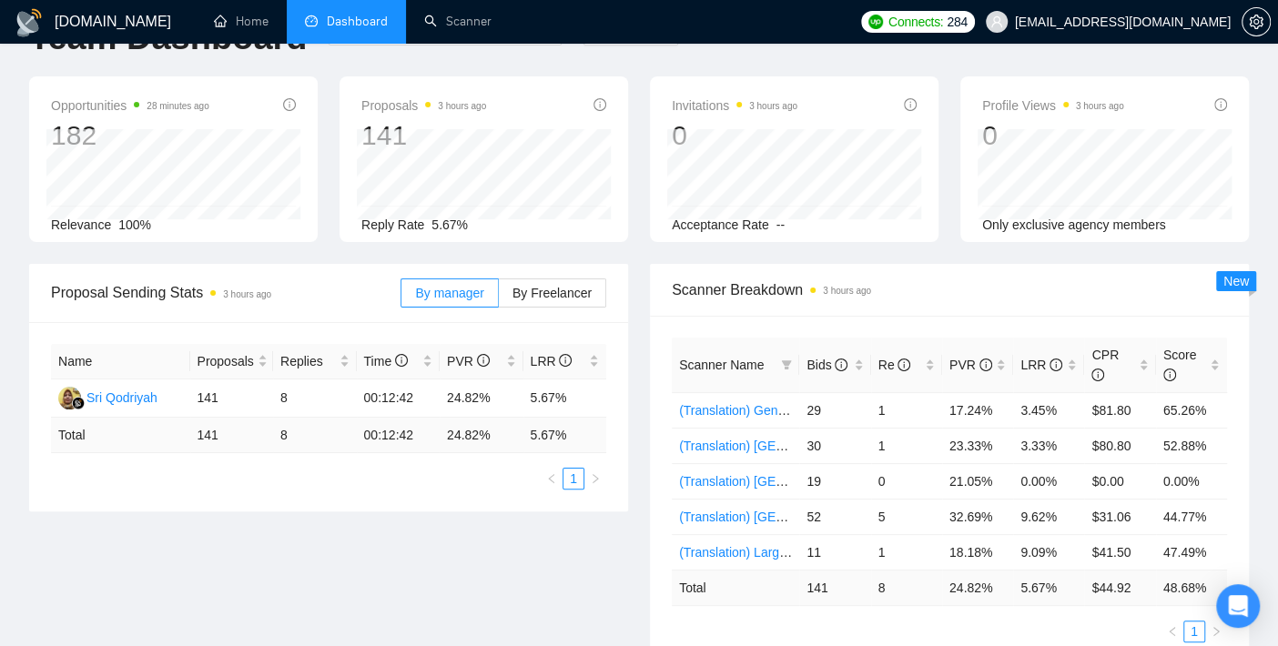
scroll to position [0, 0]
